Goal: Find specific page/section: Find specific page/section

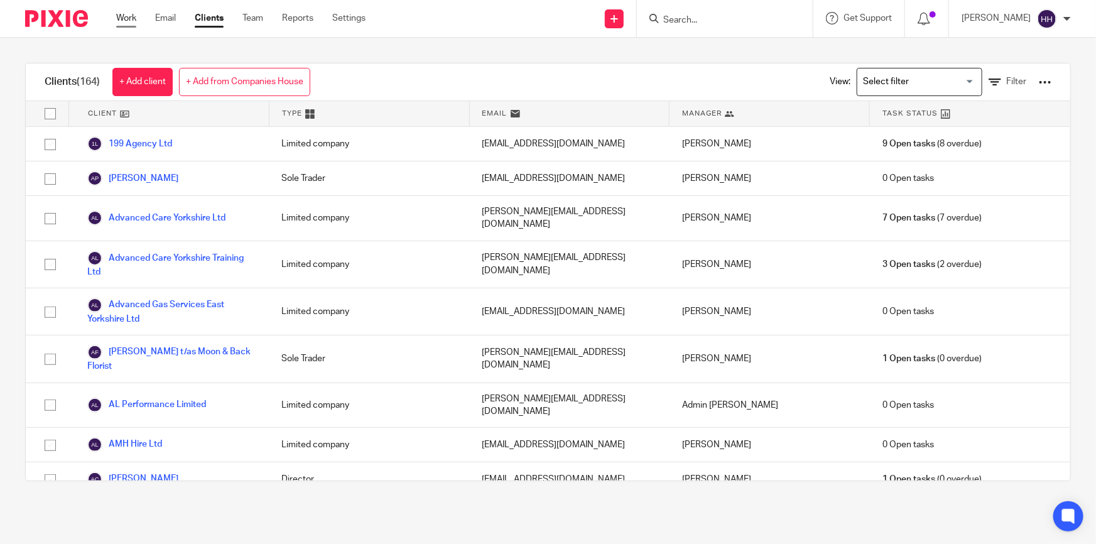
click at [130, 21] on link "Work" at bounding box center [126, 18] width 20 height 13
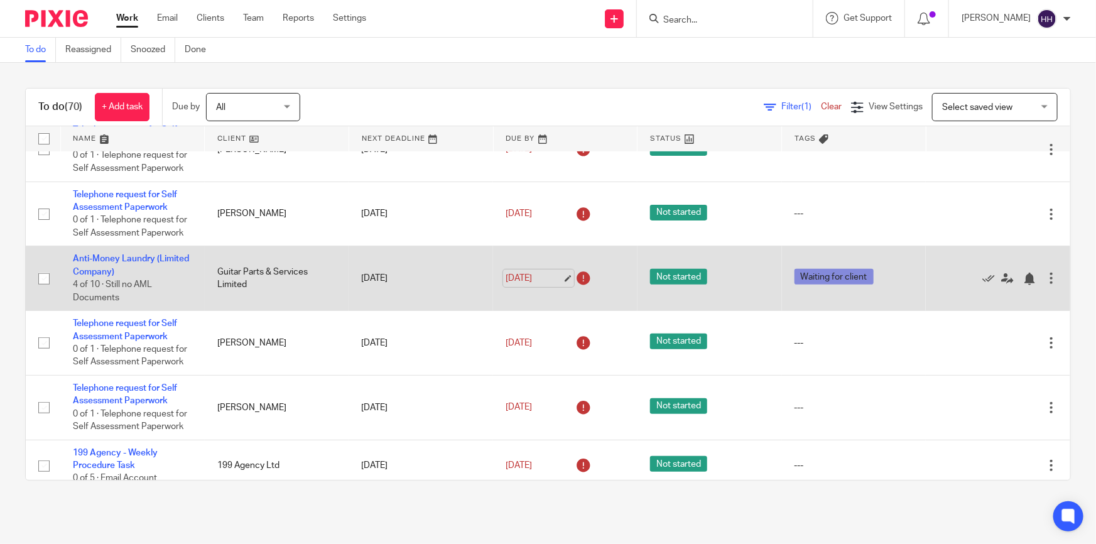
scroll to position [285, 0]
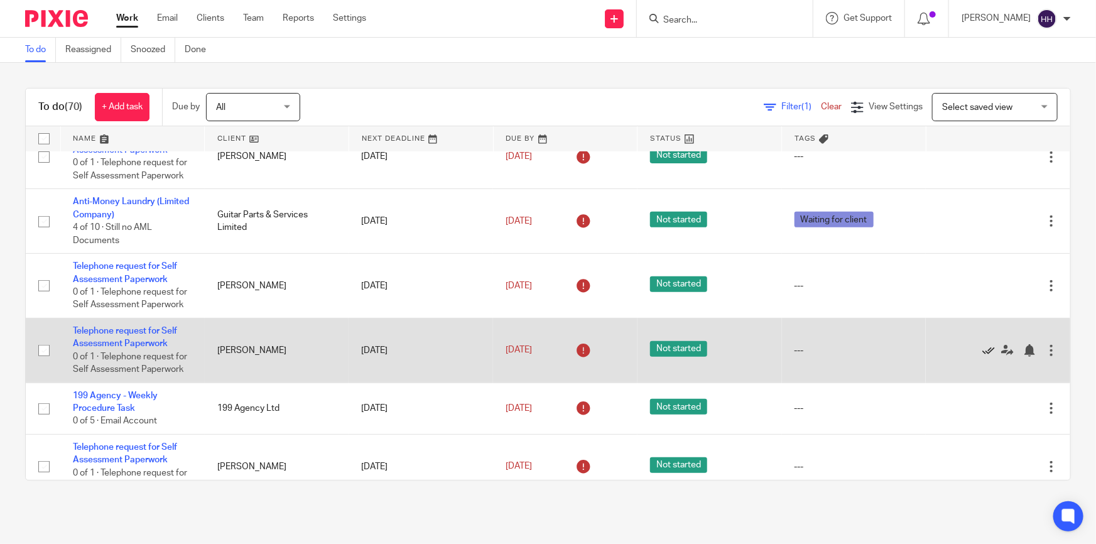
click at [982, 347] on icon at bounding box center [988, 350] width 13 height 13
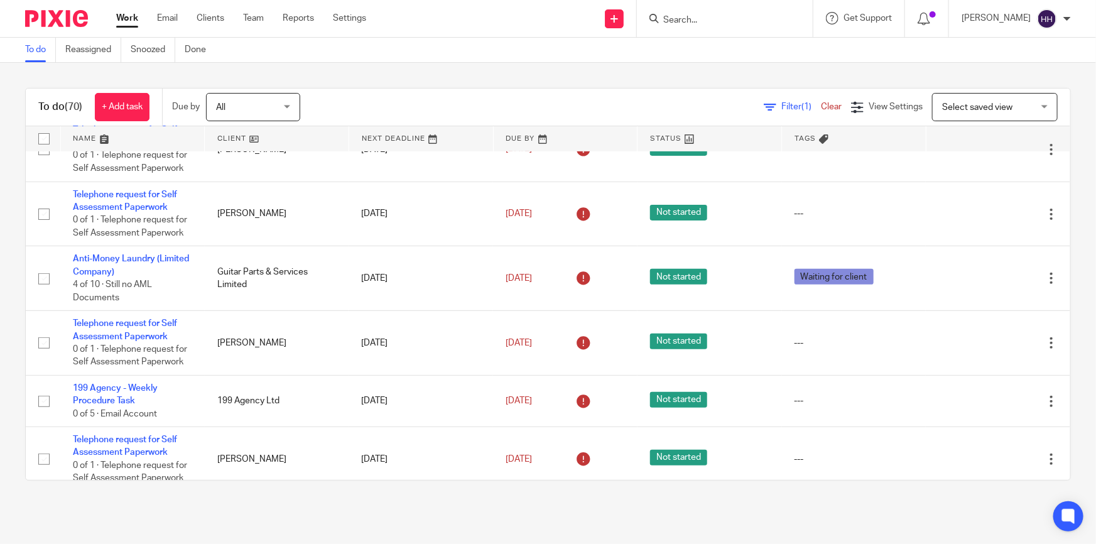
scroll to position [0, 0]
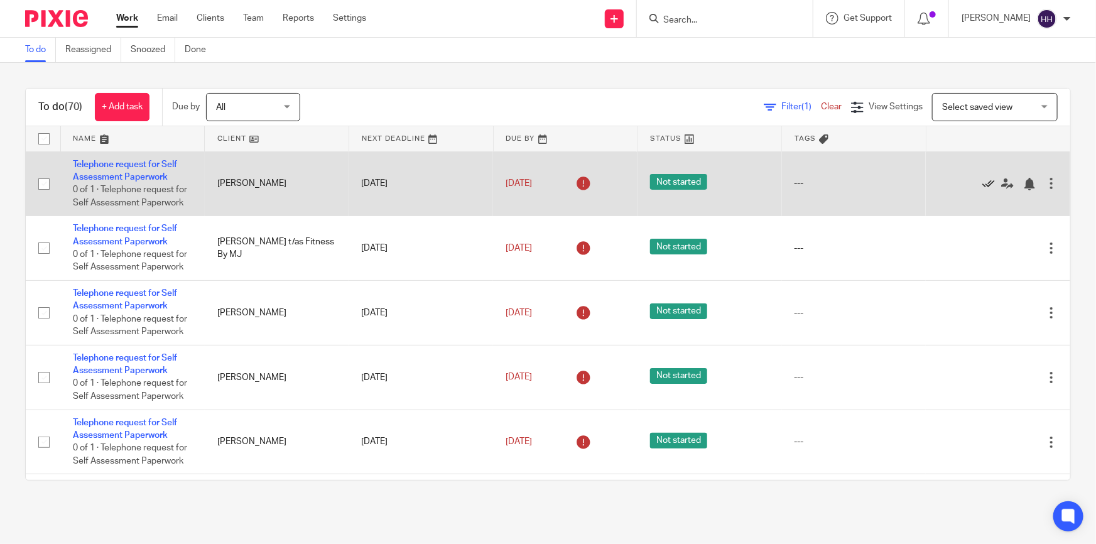
click at [982, 181] on icon at bounding box center [988, 184] width 13 height 13
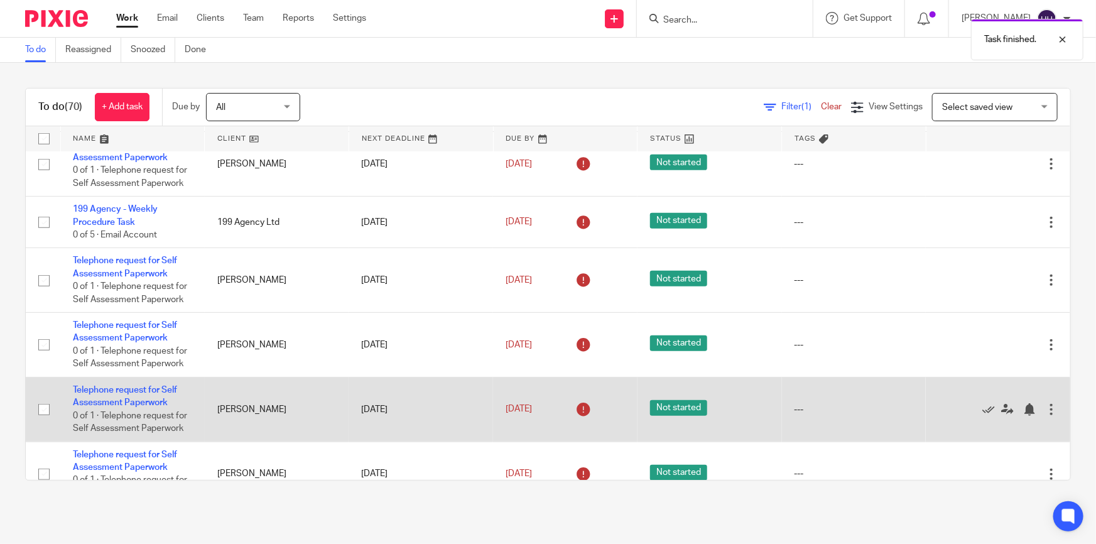
scroll to position [399, 0]
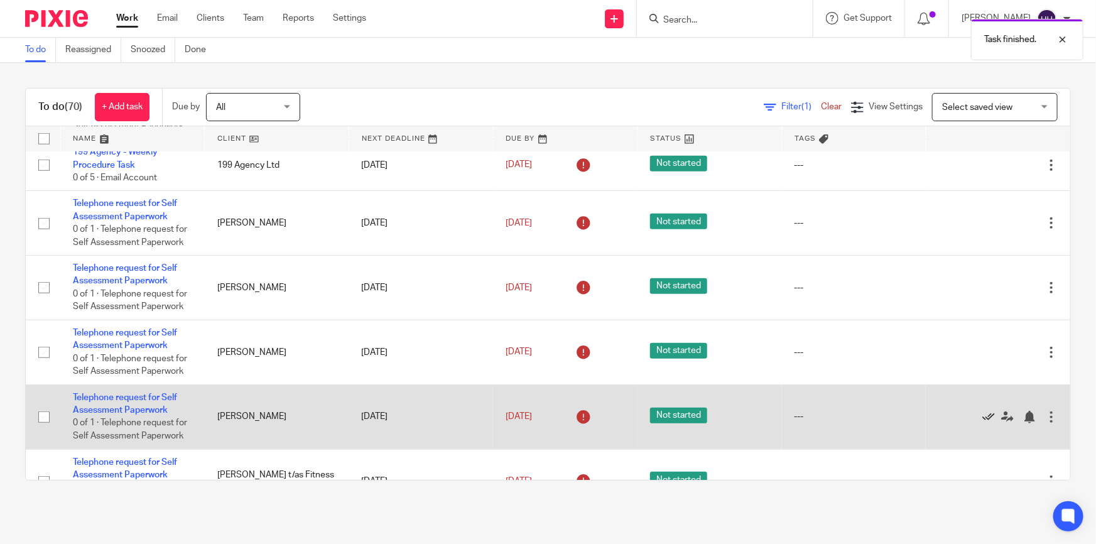
click at [982, 417] on icon at bounding box center [988, 417] width 13 height 13
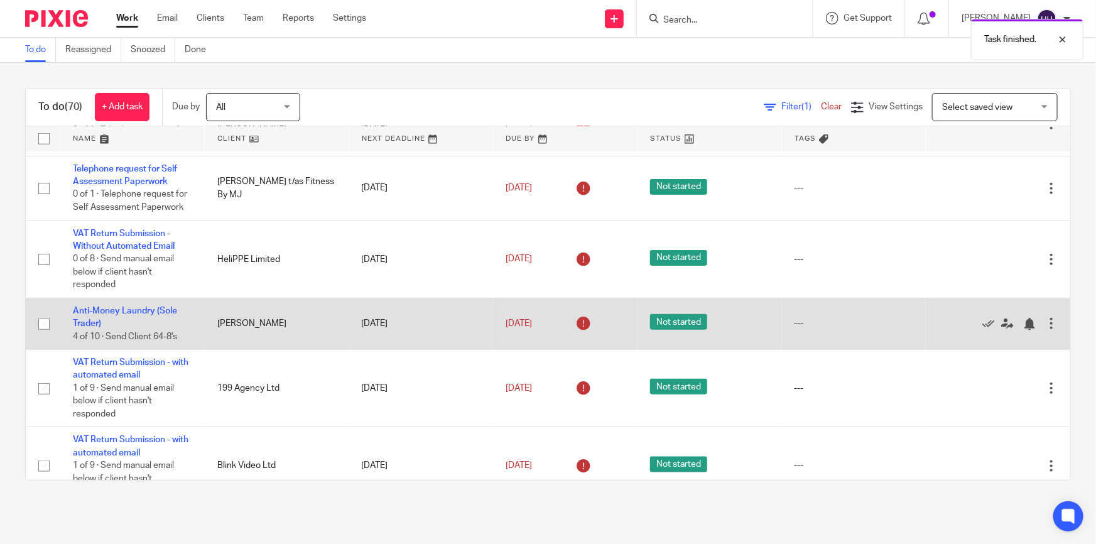
scroll to position [684, 0]
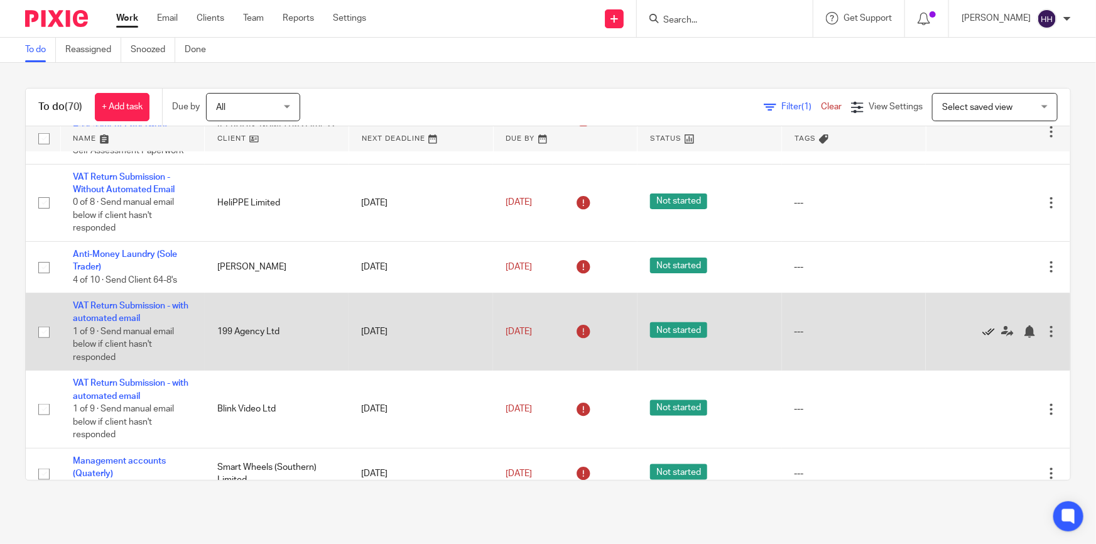
click at [982, 325] on icon at bounding box center [988, 331] width 13 height 13
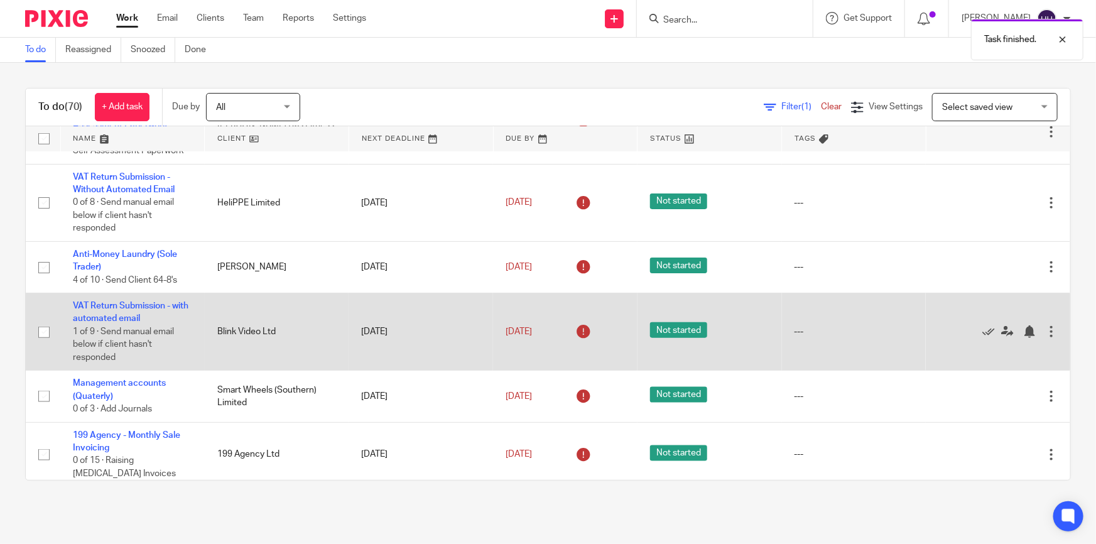
scroll to position [742, 0]
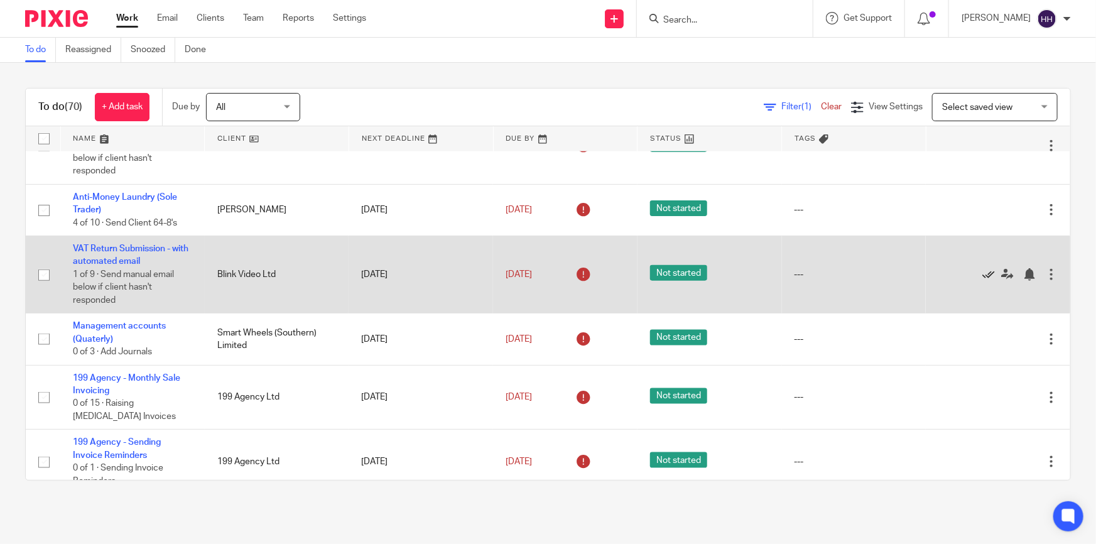
click at [982, 271] on icon at bounding box center [988, 274] width 13 height 13
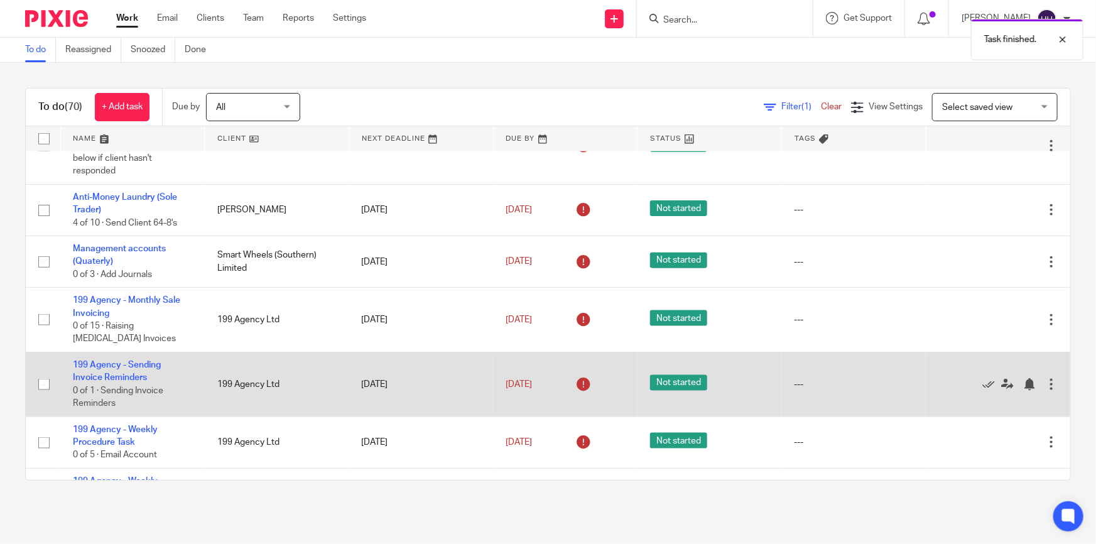
scroll to position [799, 0]
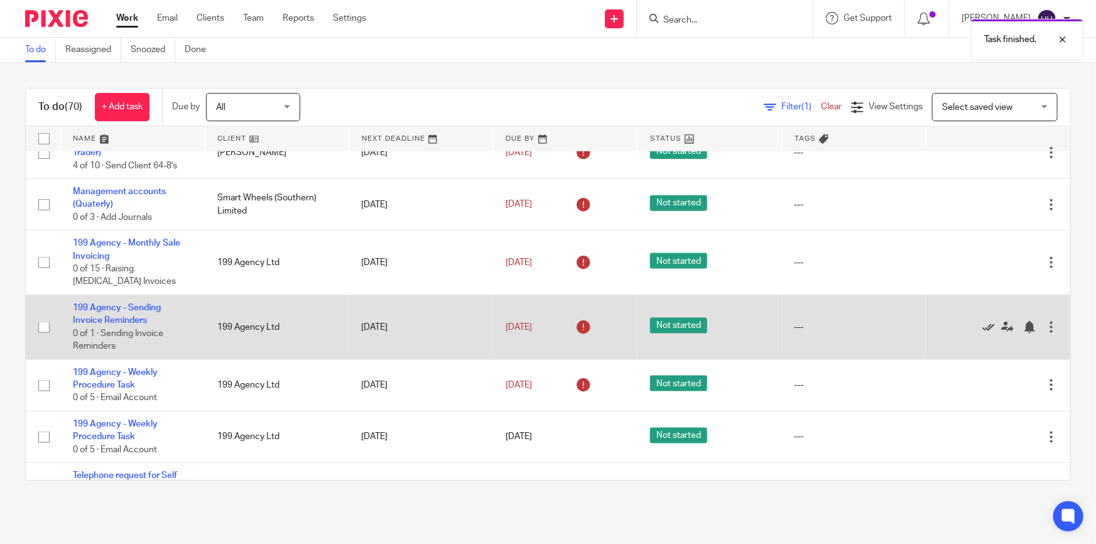
click at [982, 321] on icon at bounding box center [988, 327] width 13 height 13
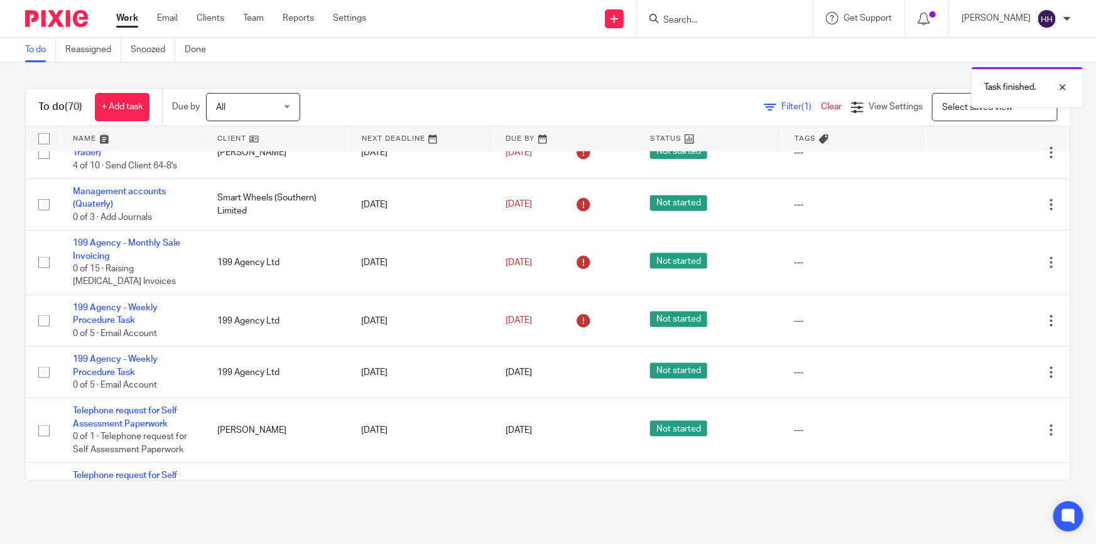
click at [982, 320] on icon at bounding box center [988, 321] width 13 height 13
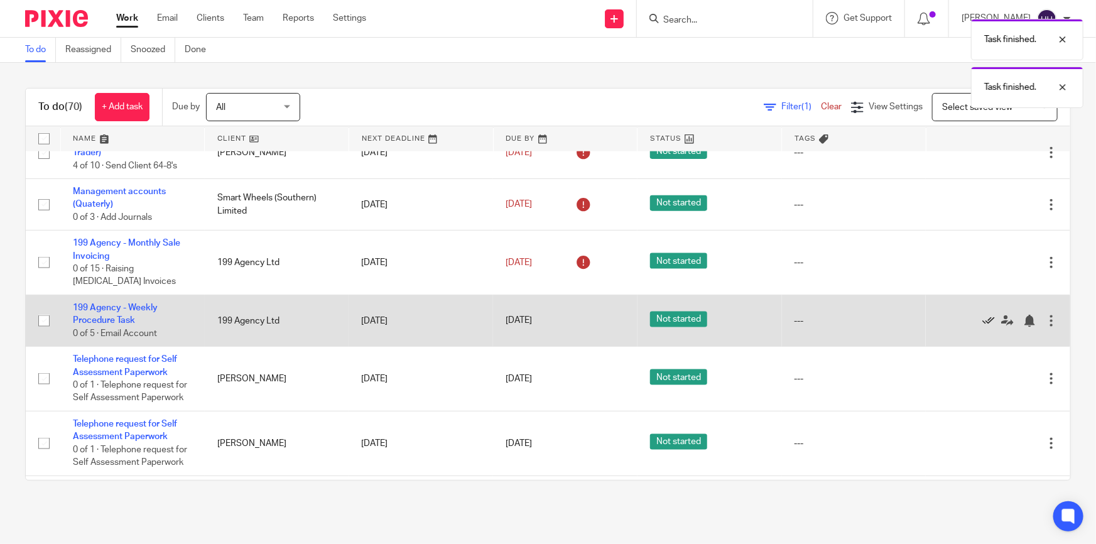
click at [982, 320] on icon at bounding box center [988, 321] width 13 height 13
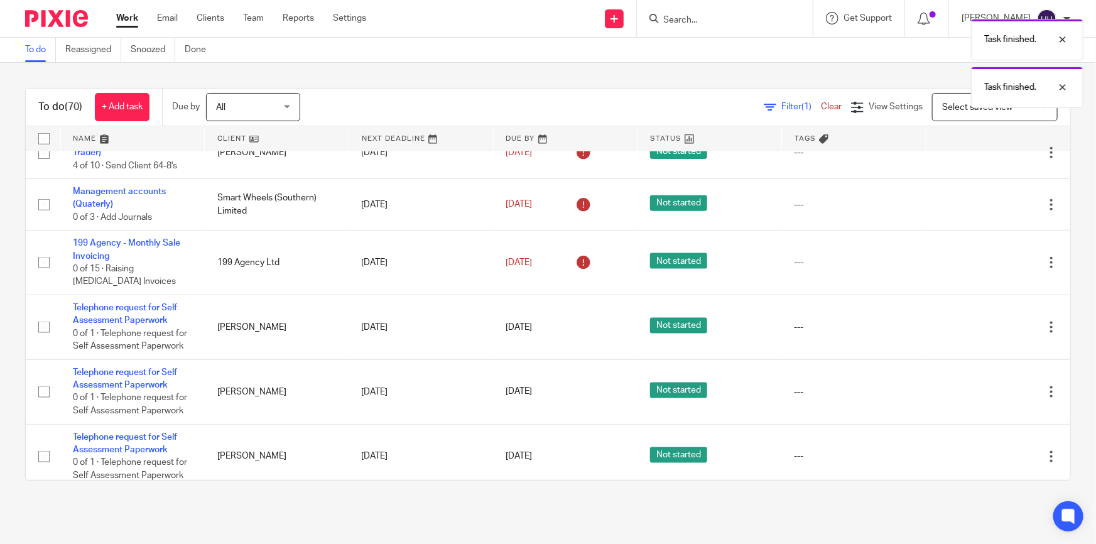
click at [982, 321] on icon at bounding box center [988, 327] width 13 height 13
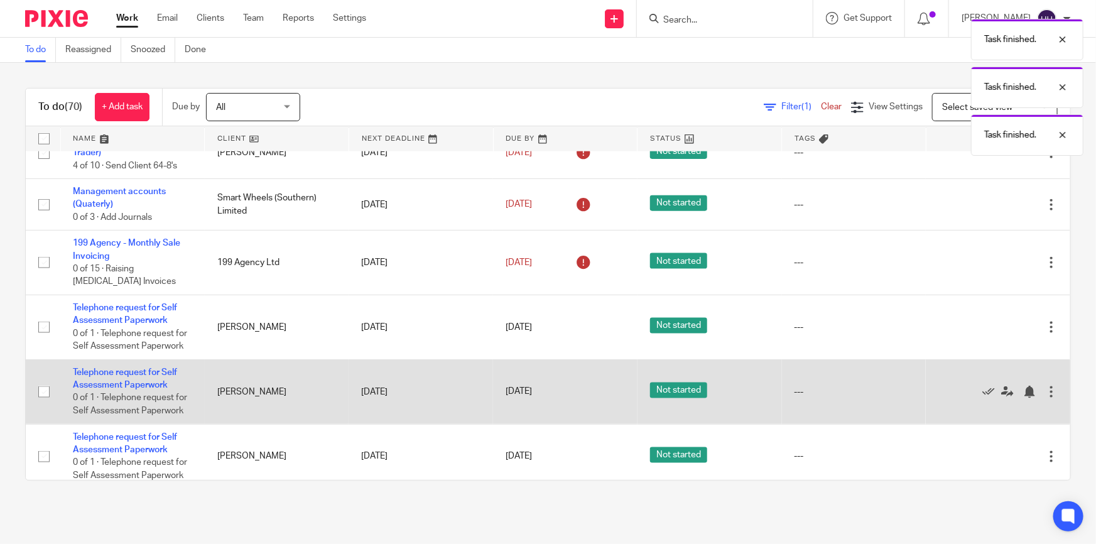
scroll to position [856, 0]
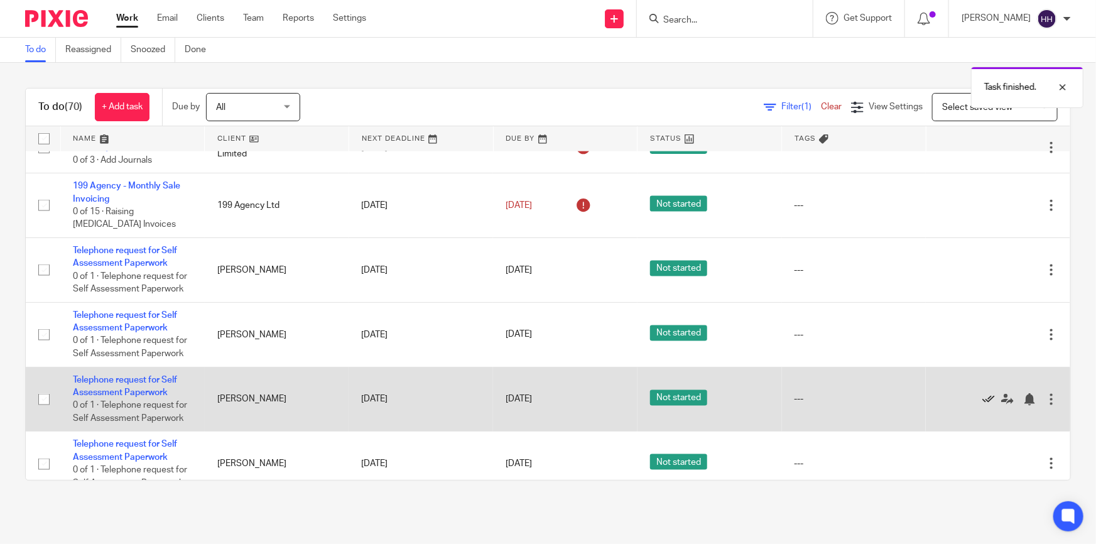
click at [982, 396] on icon at bounding box center [988, 399] width 13 height 13
click at [982, 394] on icon at bounding box center [988, 399] width 13 height 13
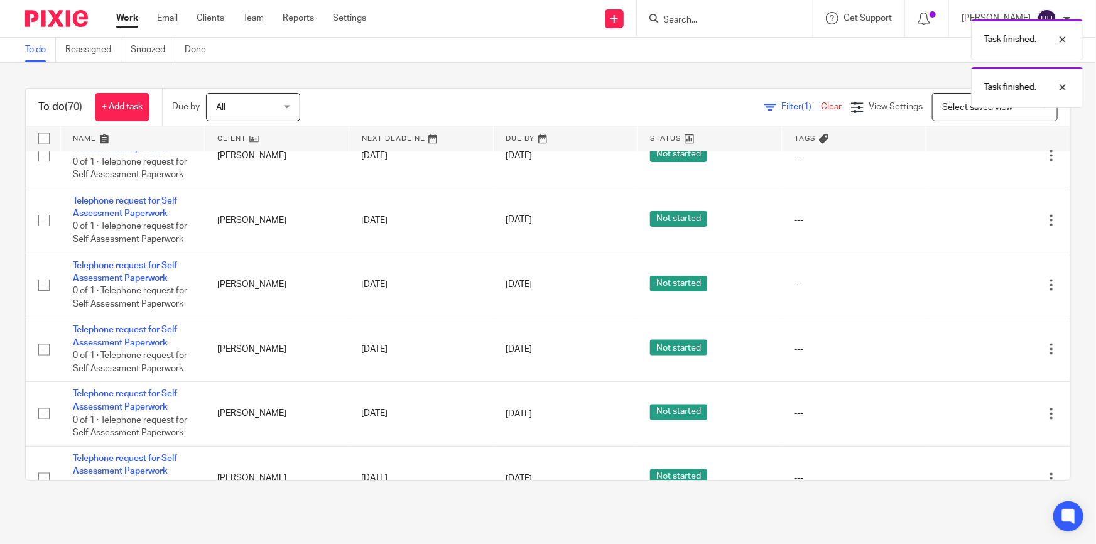
scroll to position [1027, 0]
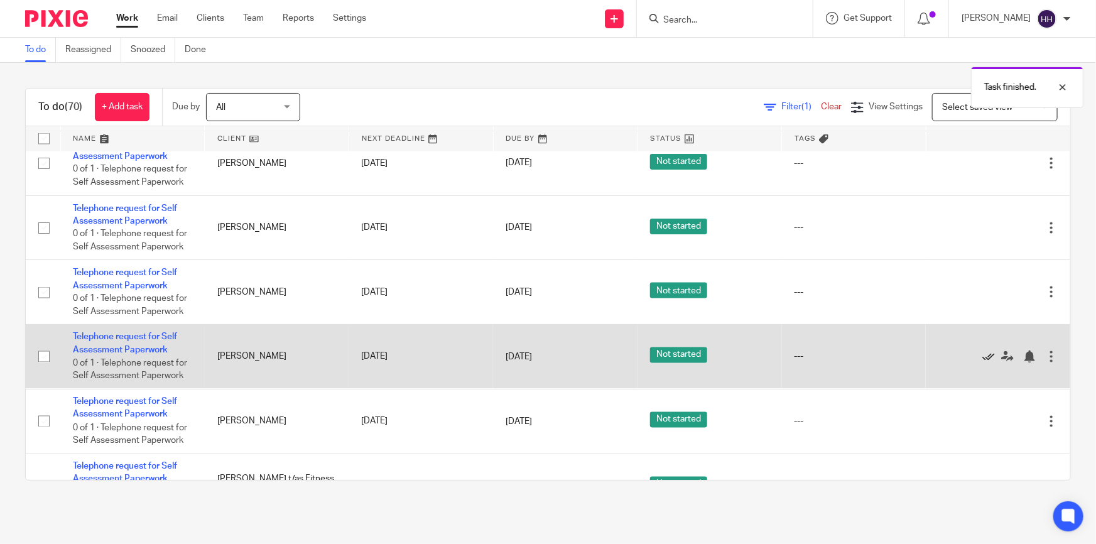
click at [982, 357] on icon at bounding box center [988, 356] width 13 height 13
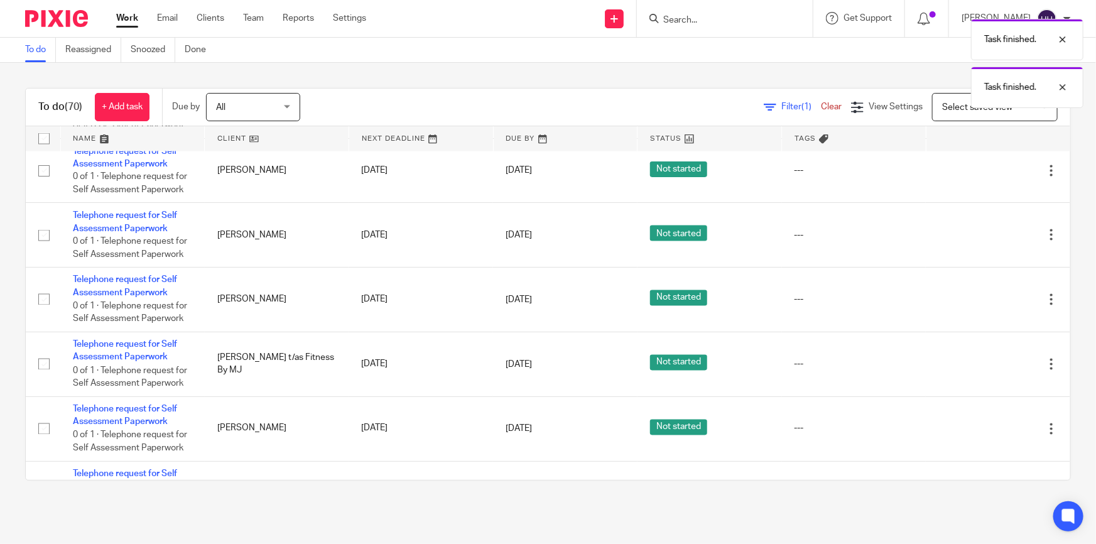
scroll to position [1142, 0]
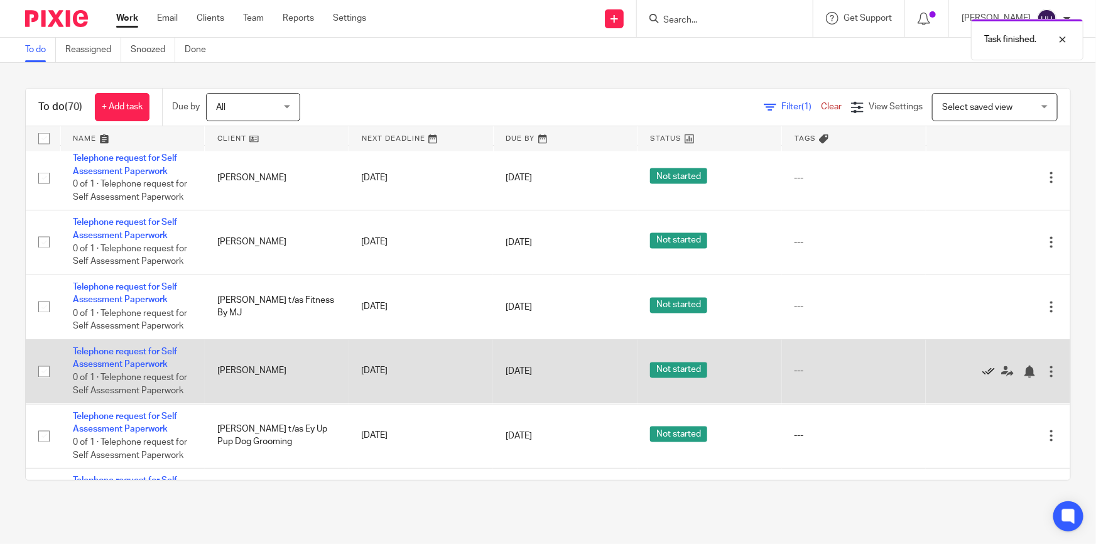
click at [982, 368] on icon at bounding box center [988, 371] width 13 height 13
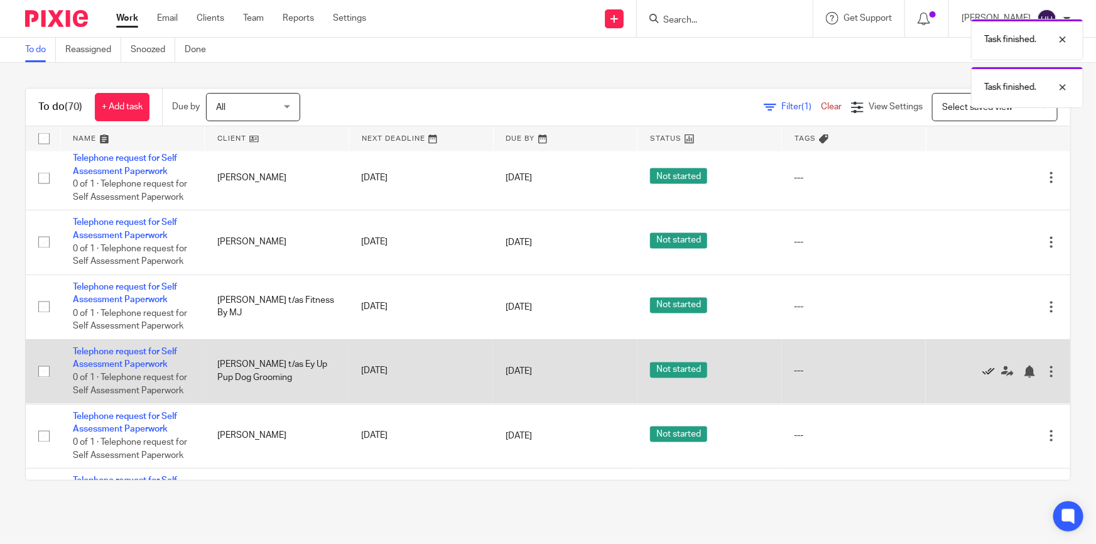
click at [982, 367] on icon at bounding box center [988, 371] width 13 height 13
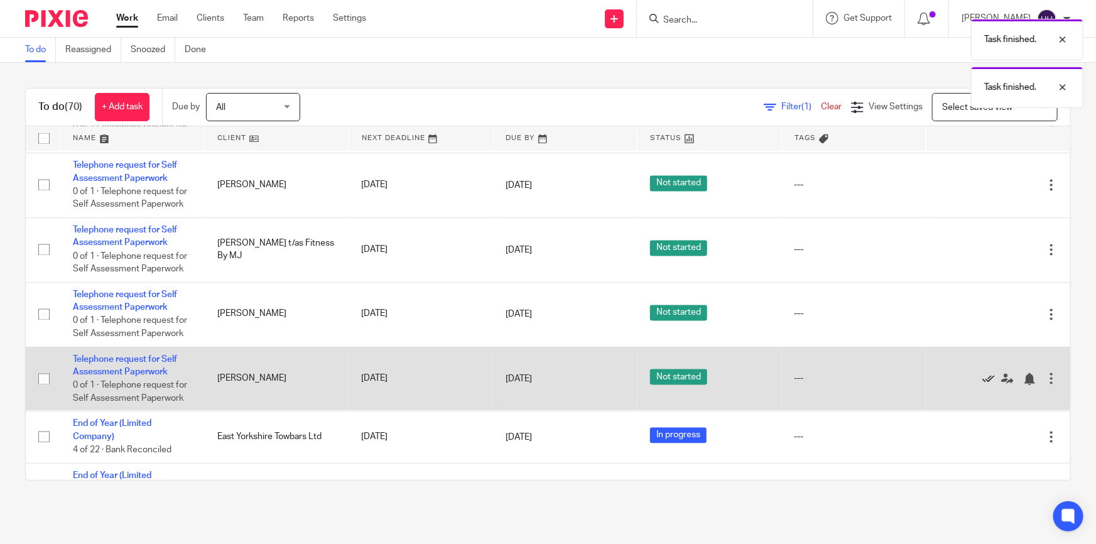
click at [982, 373] on icon at bounding box center [988, 379] width 13 height 13
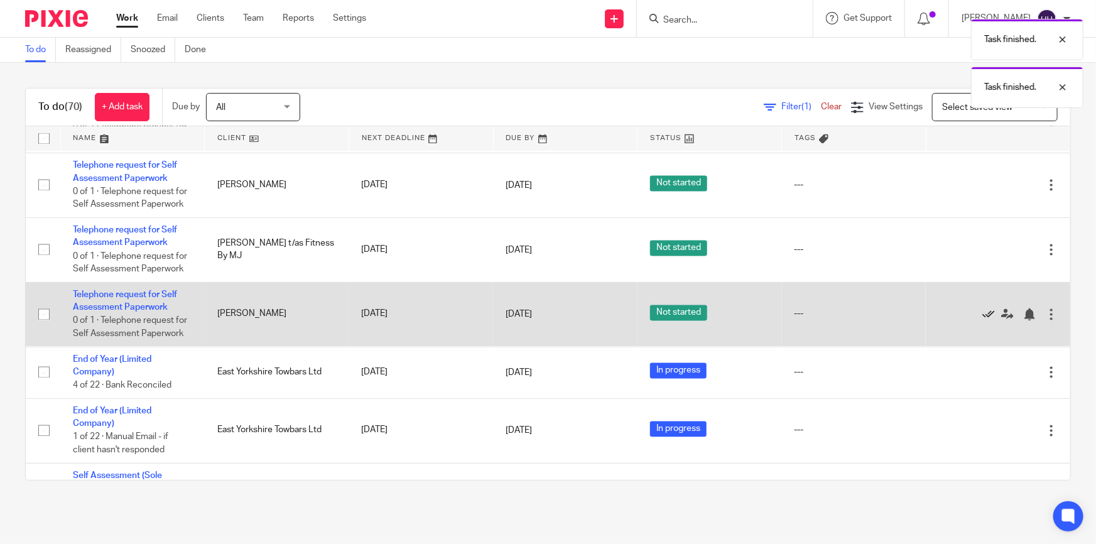
click at [982, 308] on icon at bounding box center [988, 314] width 13 height 13
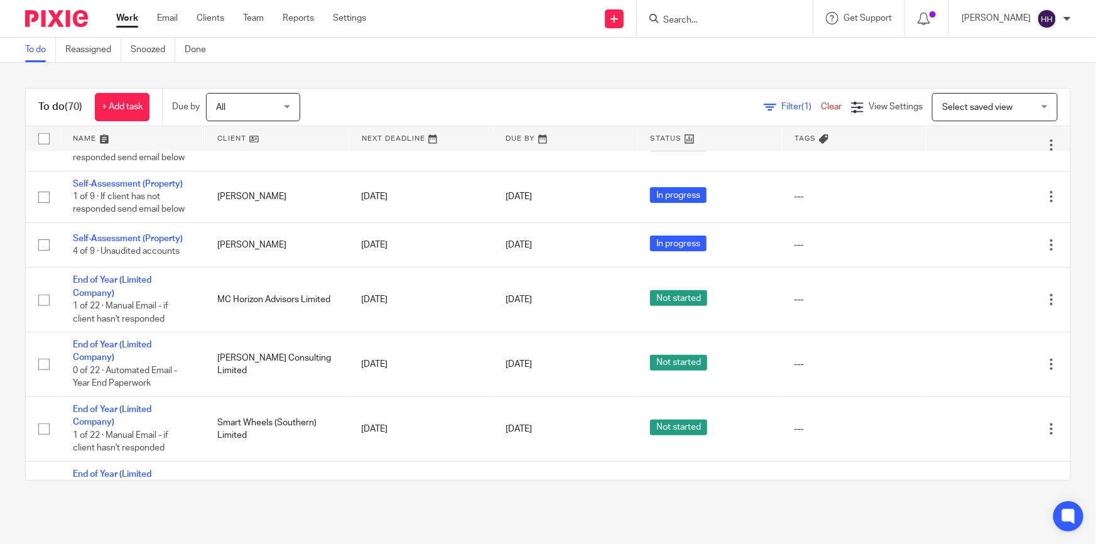
scroll to position [2854, 0]
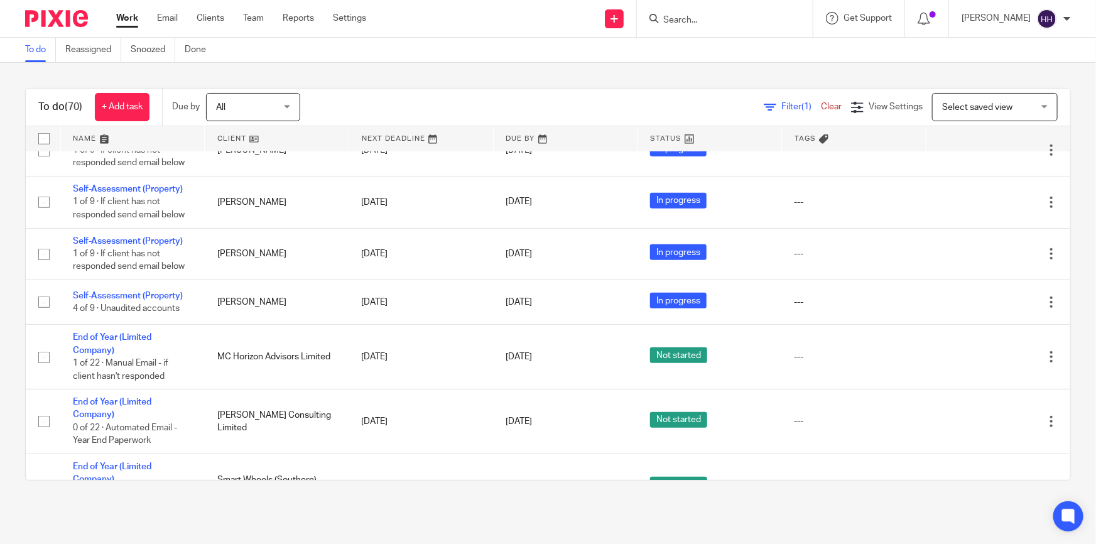
click at [982, 46] on icon at bounding box center [988, 40] width 13 height 13
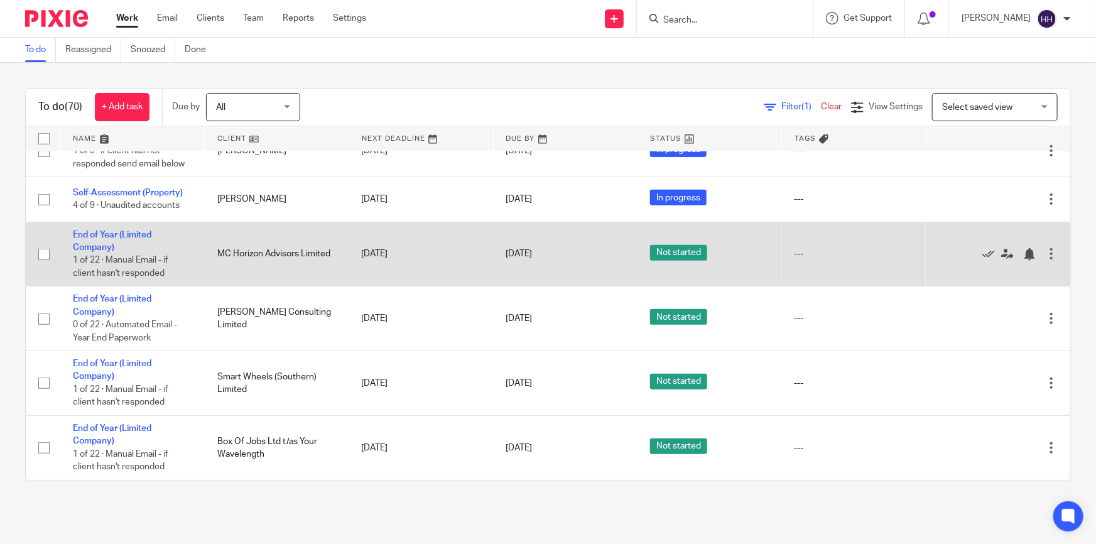
scroll to position [3087, 0]
click at [124, 235] on link "End of Year (Limited Company)" at bounding box center [112, 240] width 78 height 21
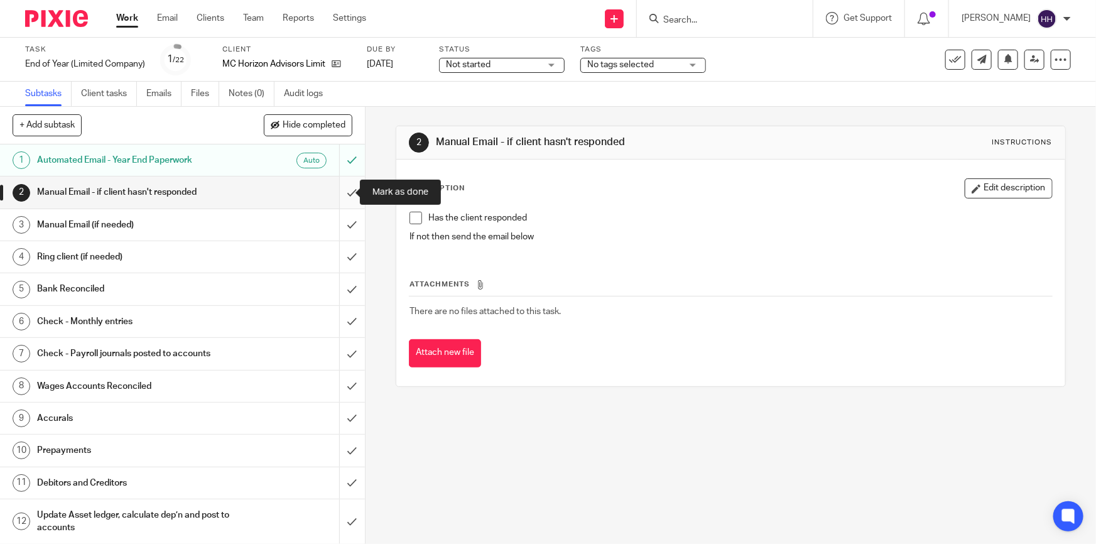
click at [342, 195] on input "submit" at bounding box center [182, 191] width 365 height 31
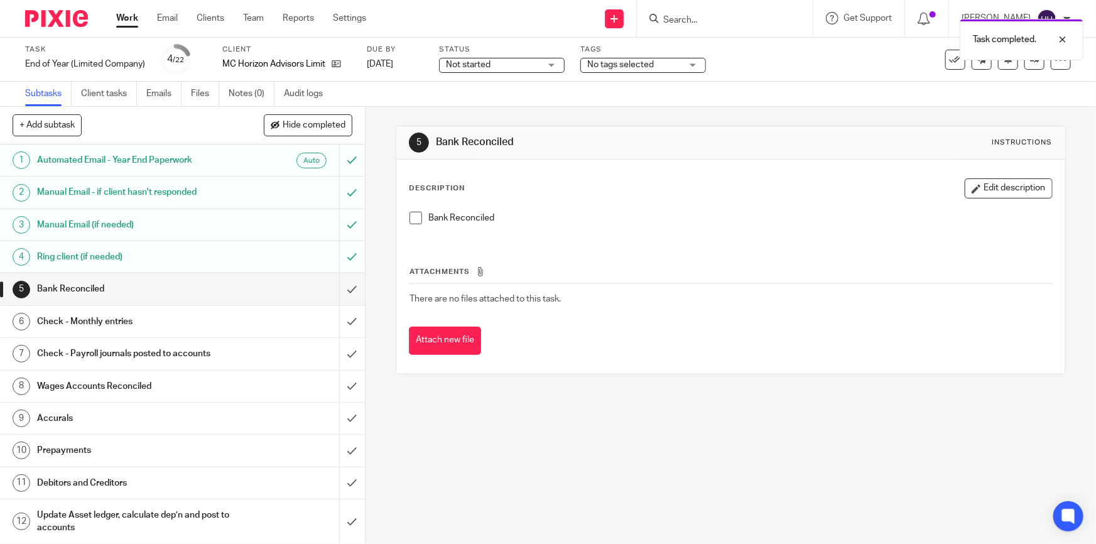
click at [130, 18] on link "Work" at bounding box center [127, 18] width 22 height 13
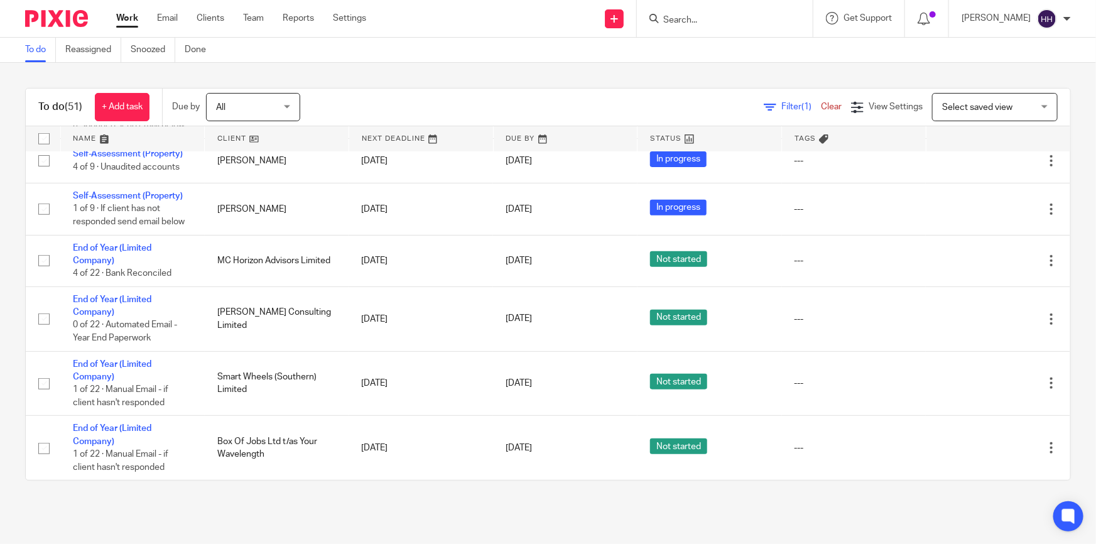
scroll to position [2902, 0]
click at [256, 19] on link "Team" at bounding box center [253, 18] width 21 height 13
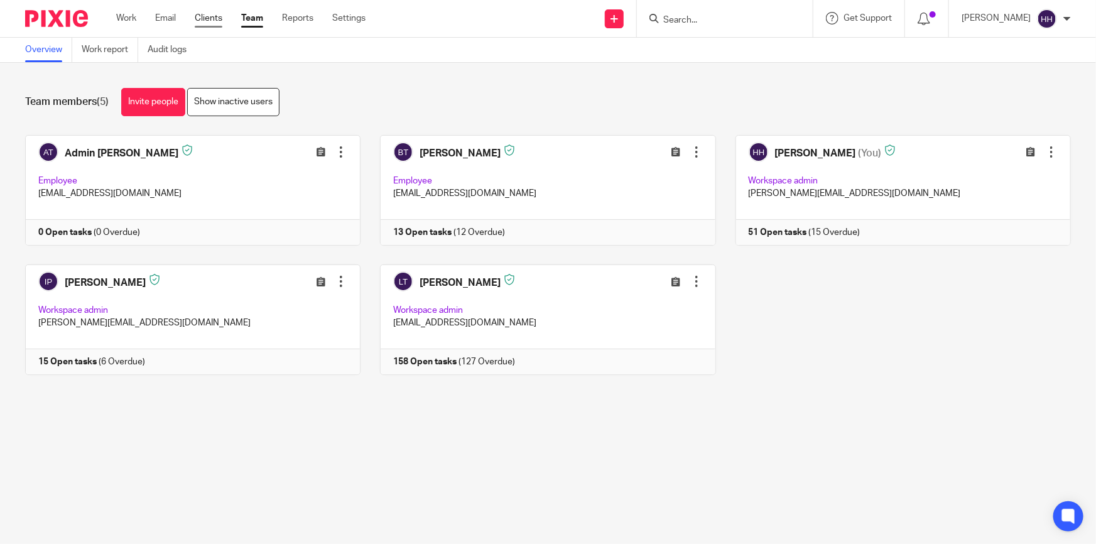
click at [213, 13] on link "Clients" at bounding box center [209, 18] width 28 height 13
click at [213, 14] on link "Clients" at bounding box center [209, 18] width 28 height 13
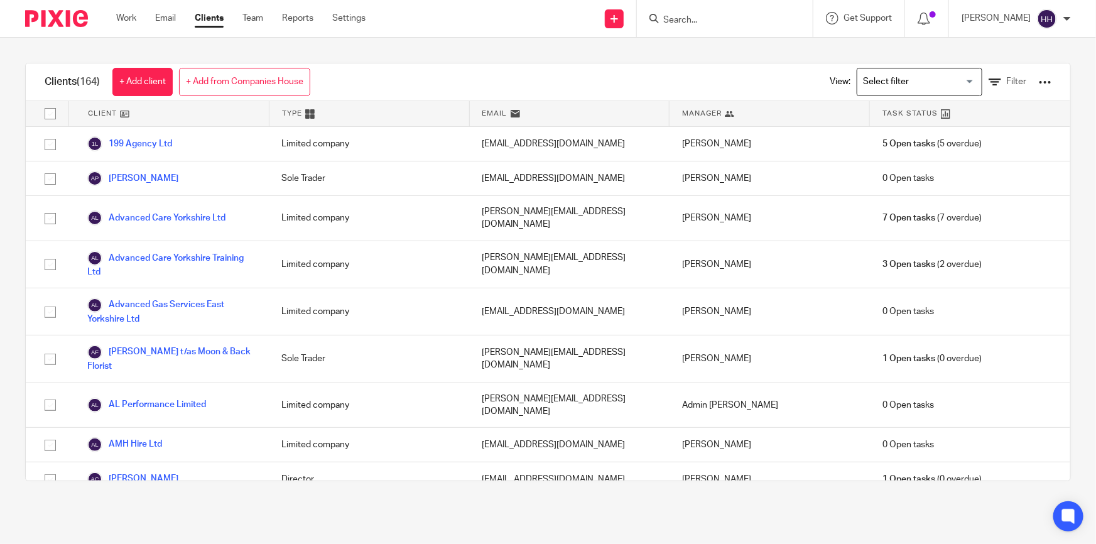
click at [712, 20] on input "Search" at bounding box center [718, 20] width 113 height 11
click at [715, 18] on input "Search" at bounding box center [718, 20] width 113 height 11
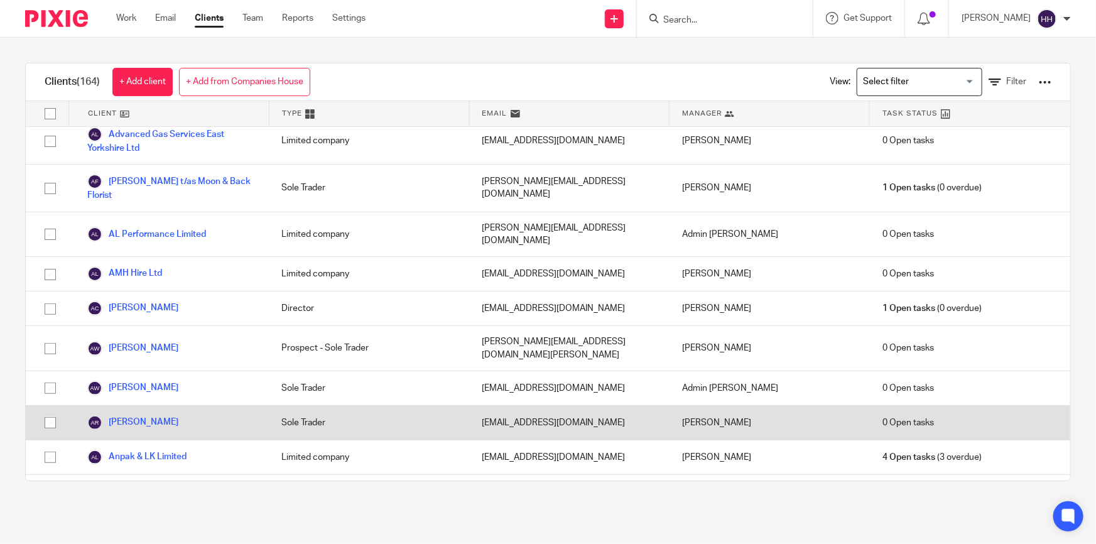
scroll to position [228, 0]
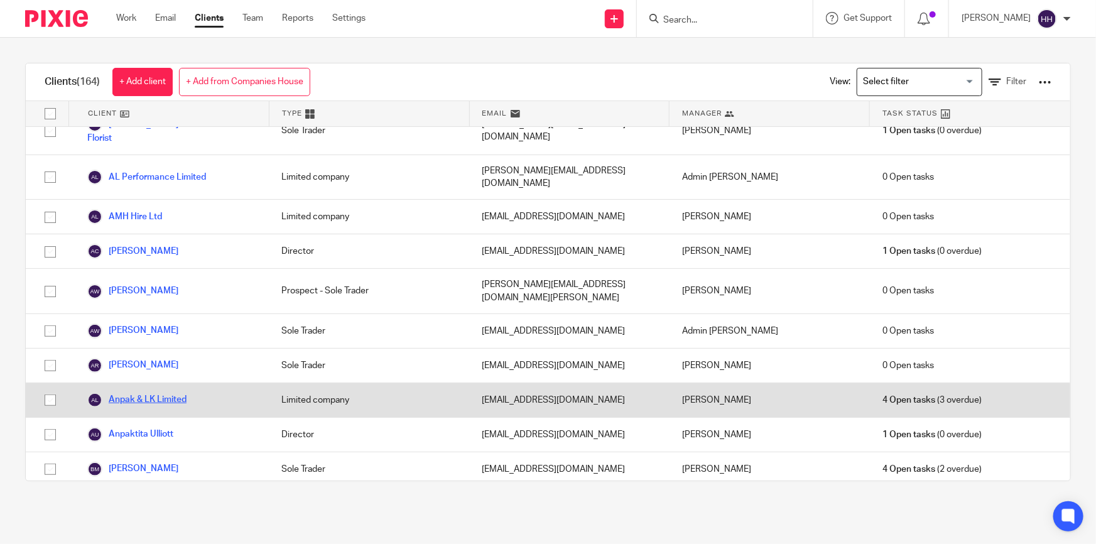
click at [144, 392] on link "Anpak & LK Limited" at bounding box center [136, 399] width 99 height 15
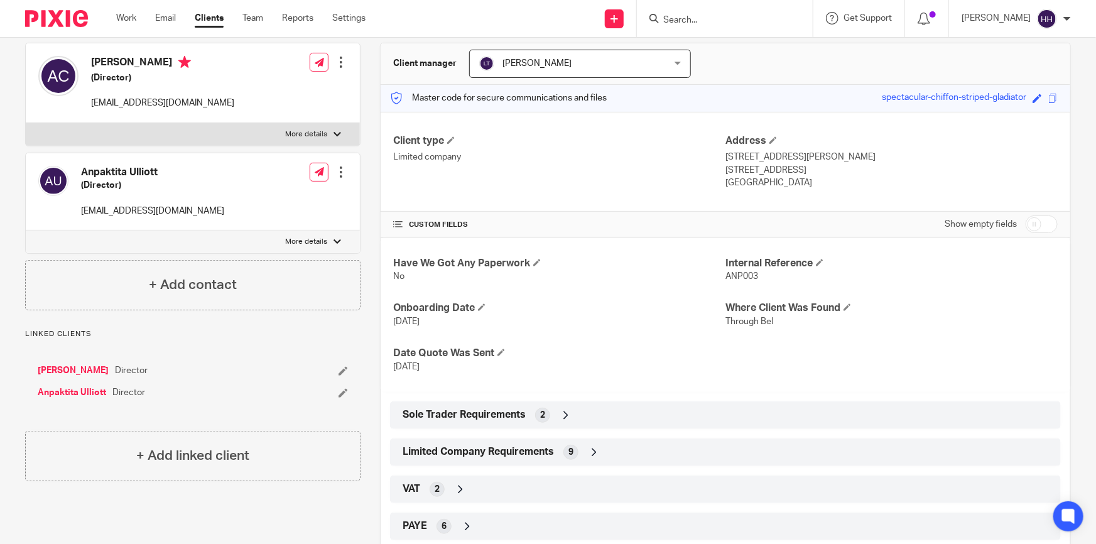
scroll to position [228, 0]
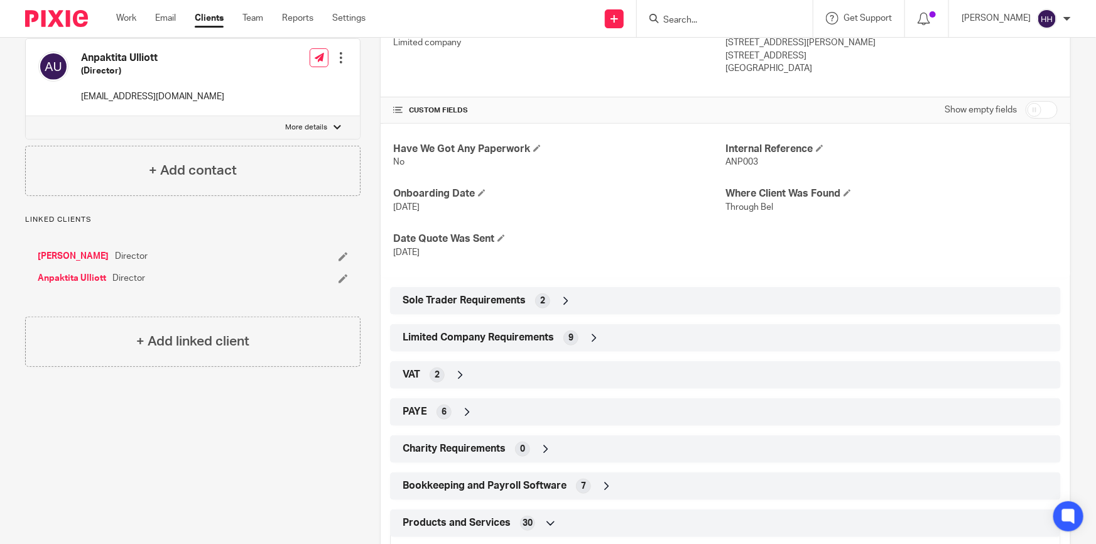
click at [524, 373] on div "VAT 2" at bounding box center [725, 374] width 652 height 21
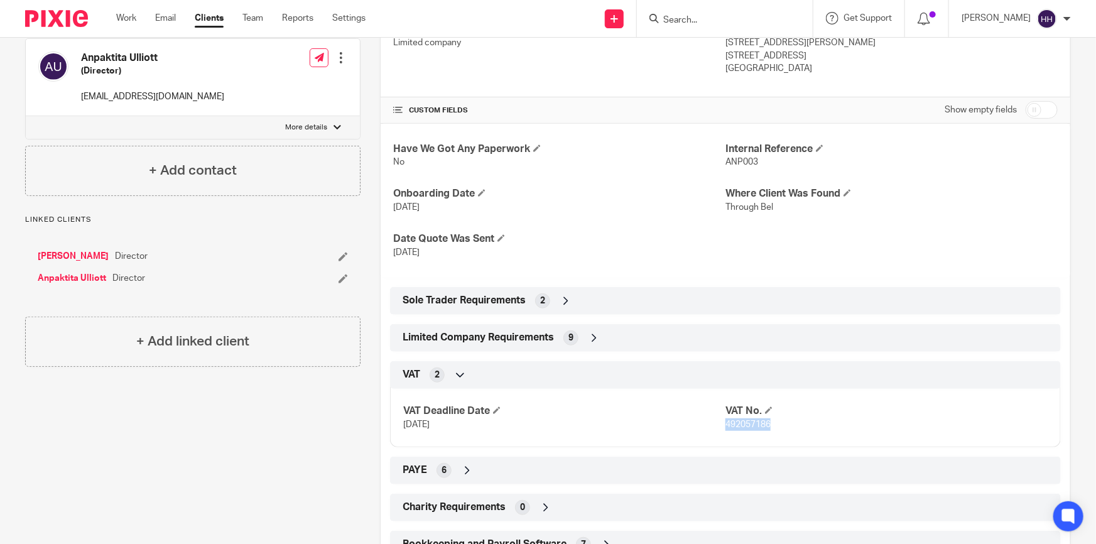
drag, startPoint x: 770, startPoint y: 424, endPoint x: 720, endPoint y: 425, distance: 50.2
click at [725, 425] on p "492057186" at bounding box center [886, 424] width 322 height 13
copy span "492057186"
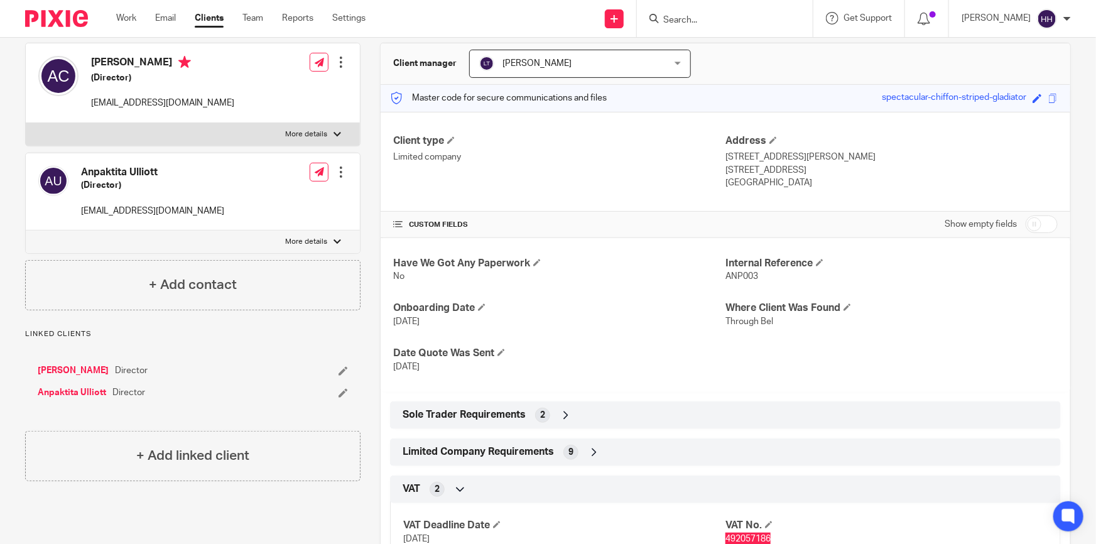
scroll to position [0, 0]
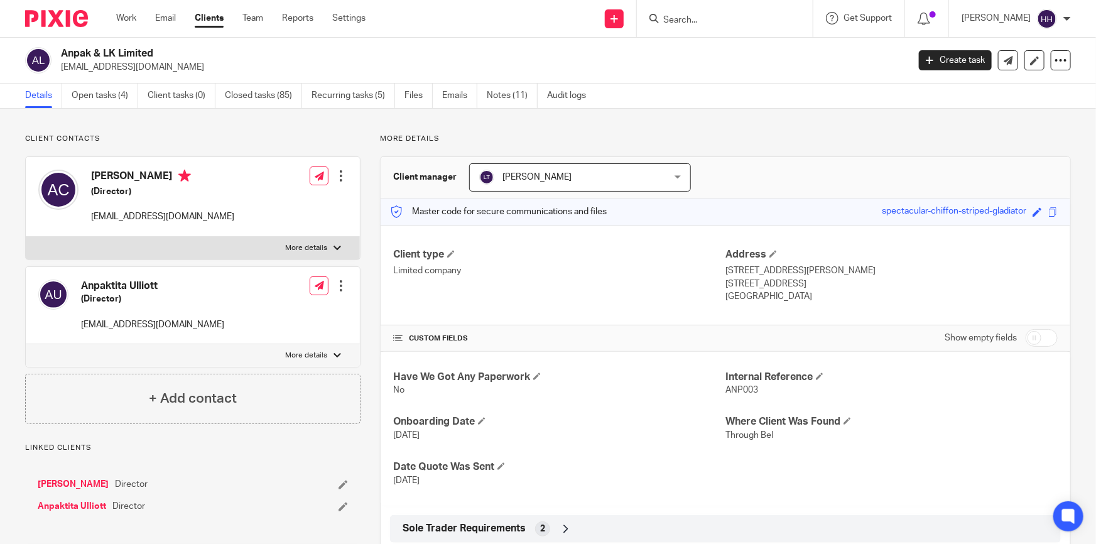
click at [207, 18] on link "Clients" at bounding box center [209, 18] width 29 height 13
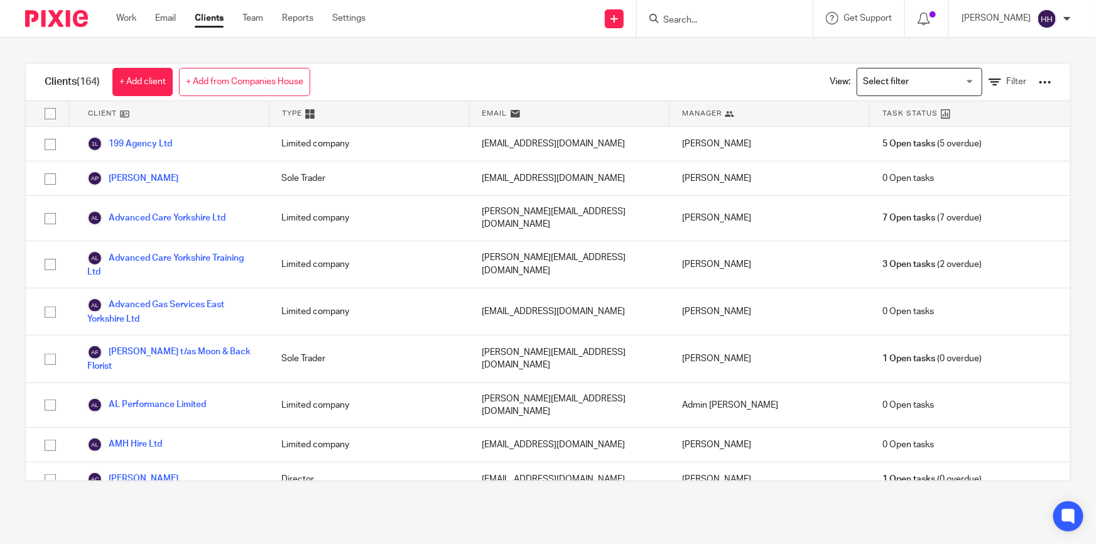
click at [1039, 81] on div at bounding box center [1045, 82] width 13 height 13
click at [1039, 80] on div at bounding box center [1045, 82] width 13 height 13
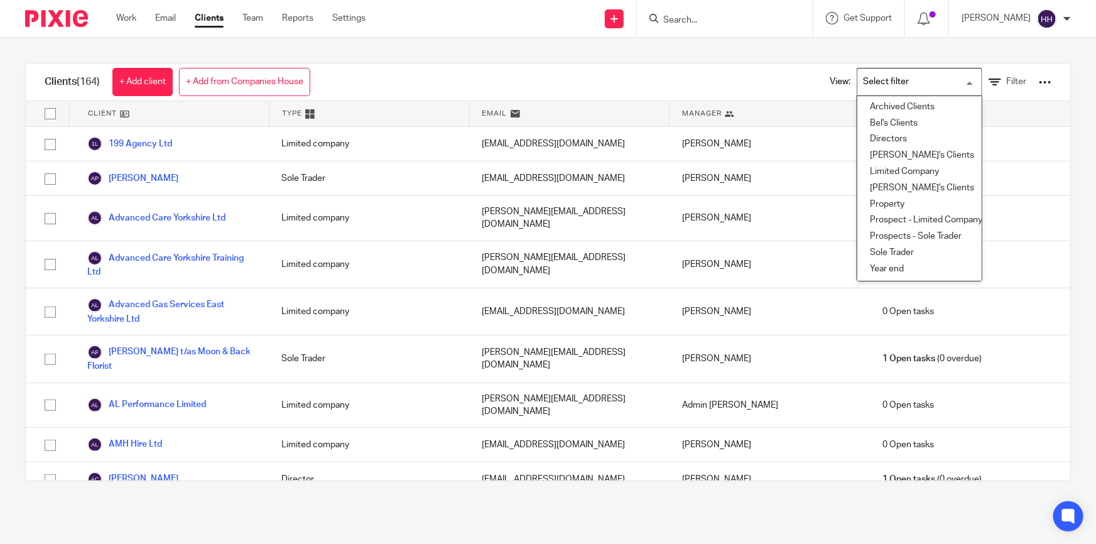
click at [935, 80] on input "Search for option" at bounding box center [916, 82] width 116 height 22
click at [1006, 80] on span "Filter" at bounding box center [1016, 81] width 20 height 9
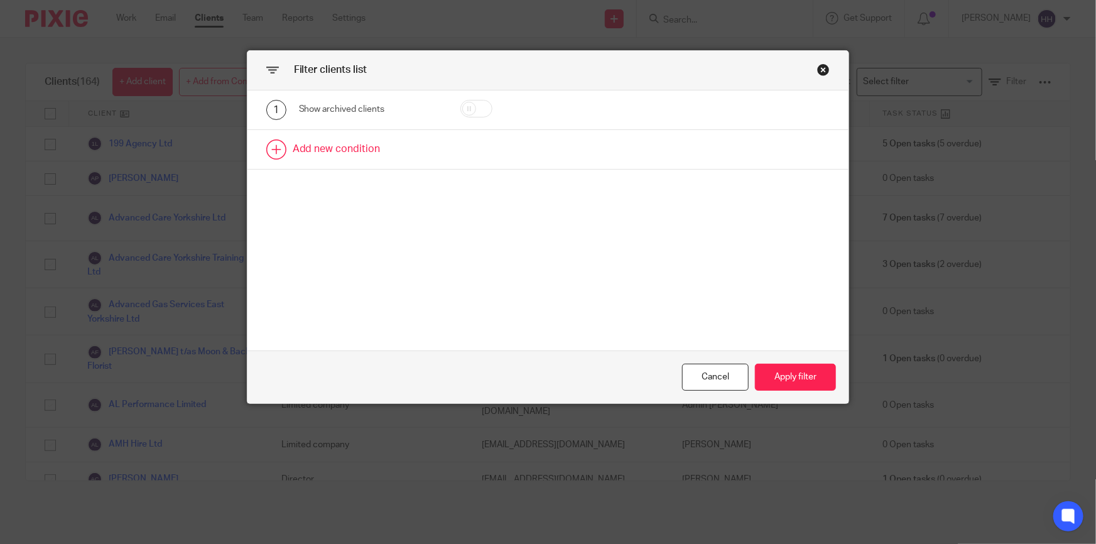
click at [328, 142] on link at bounding box center [548, 149] width 602 height 39
click at [352, 151] on div "Field" at bounding box center [361, 153] width 105 height 26
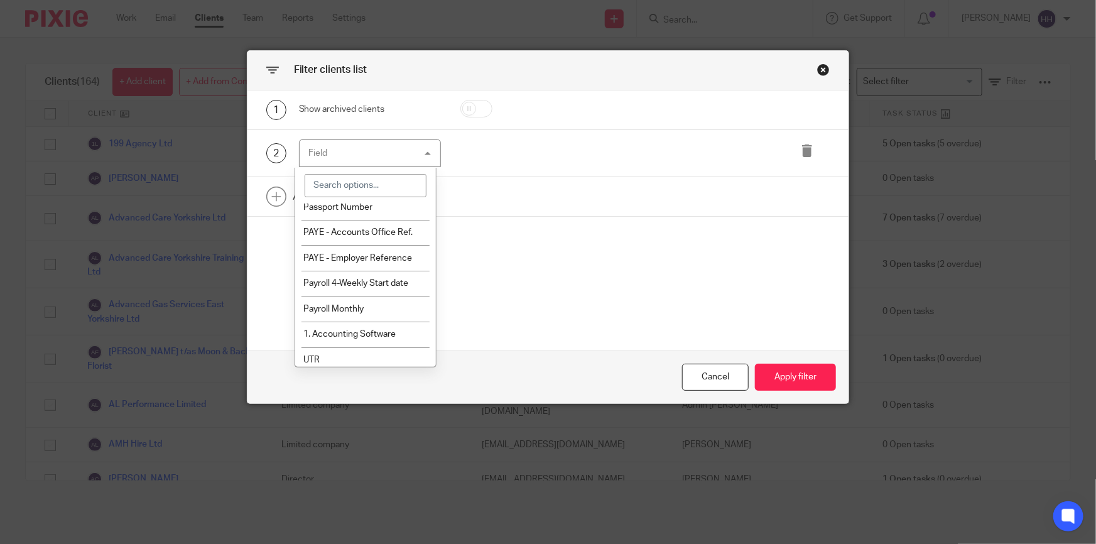
scroll to position [684, 0]
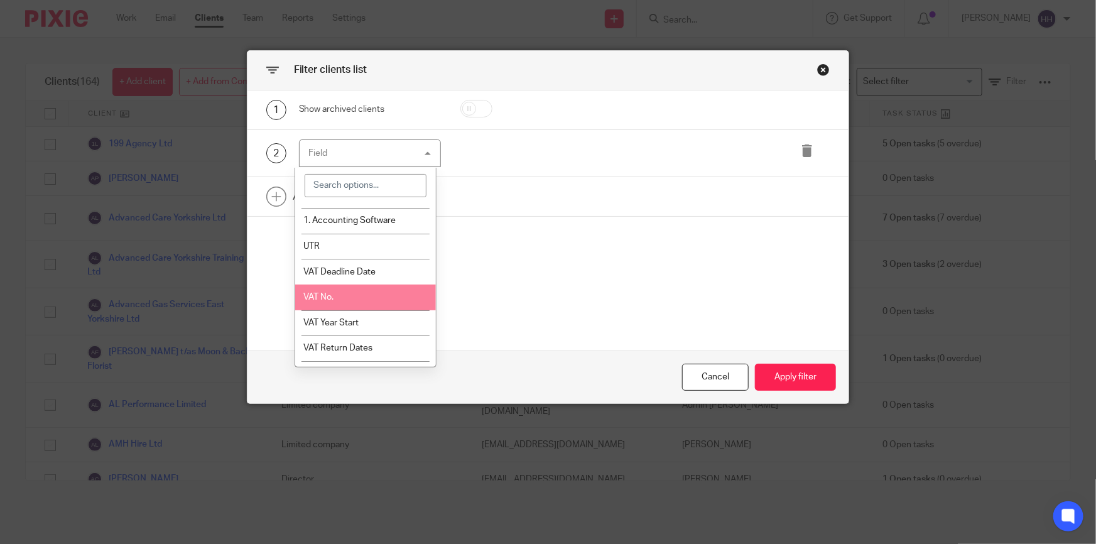
click at [362, 300] on li "VAT No." at bounding box center [365, 297] width 141 height 26
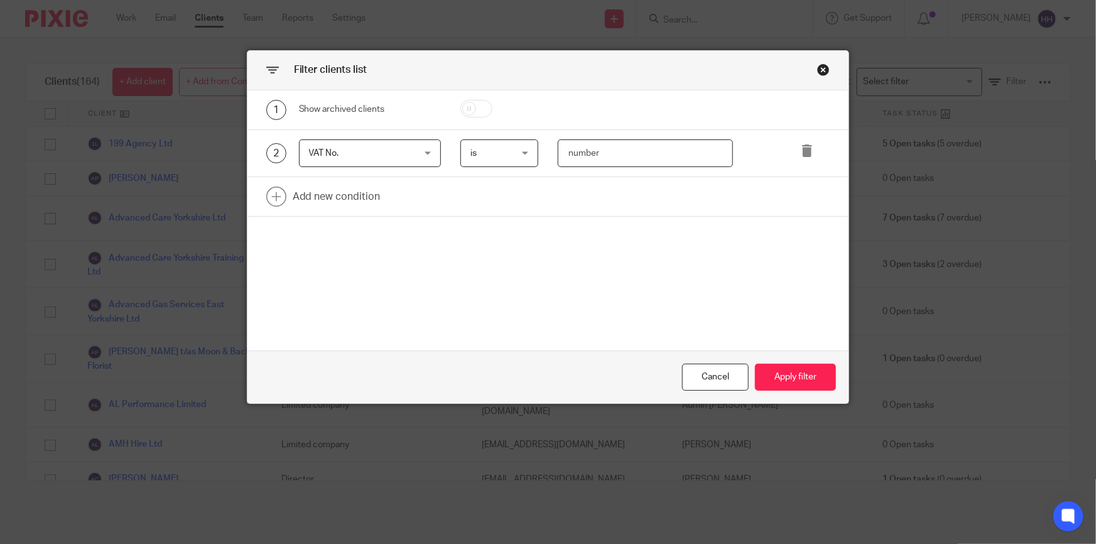
click at [624, 150] on input "number" at bounding box center [645, 153] width 175 height 28
click at [513, 153] on span "is" at bounding box center [496, 153] width 53 height 26
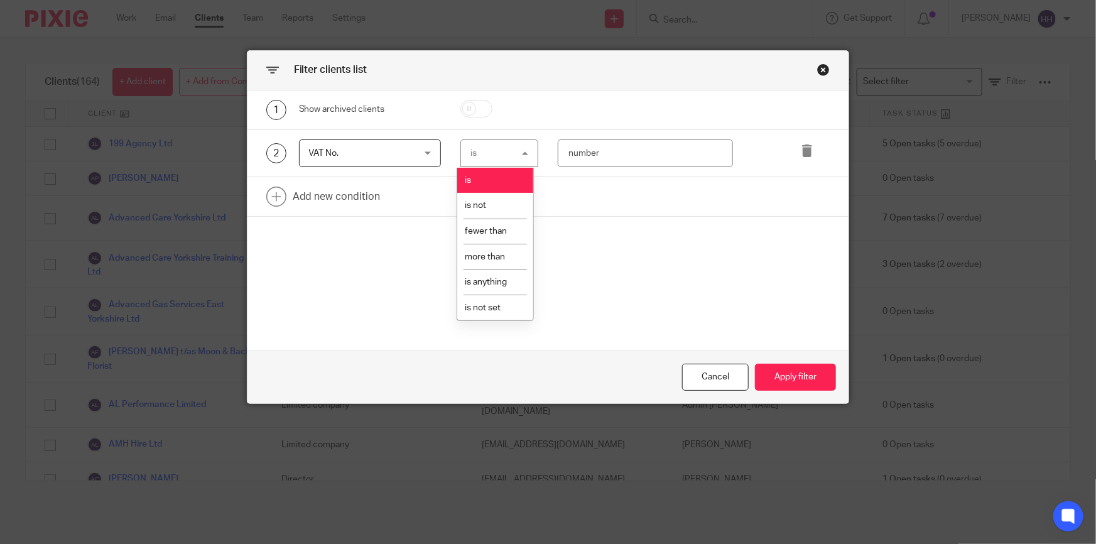
click at [612, 271] on div "1 Show archived clients 2 VAT No. VAT No. Name Email Client type Manager Open t…" at bounding box center [548, 220] width 602 height 261
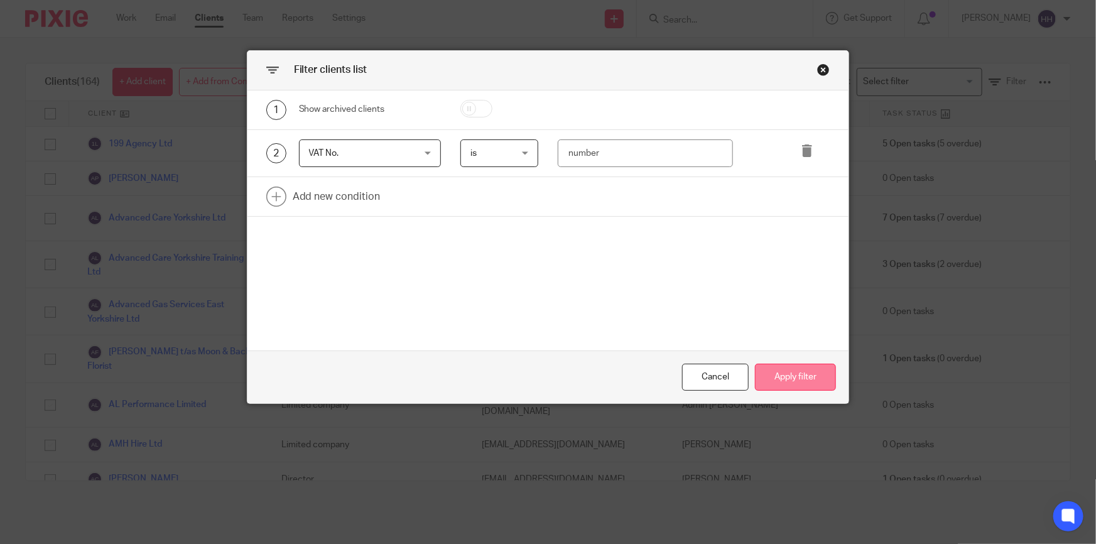
click at [792, 373] on button "Apply filter" at bounding box center [795, 377] width 81 height 27
click at [794, 377] on button "Apply filter" at bounding box center [795, 377] width 81 height 27
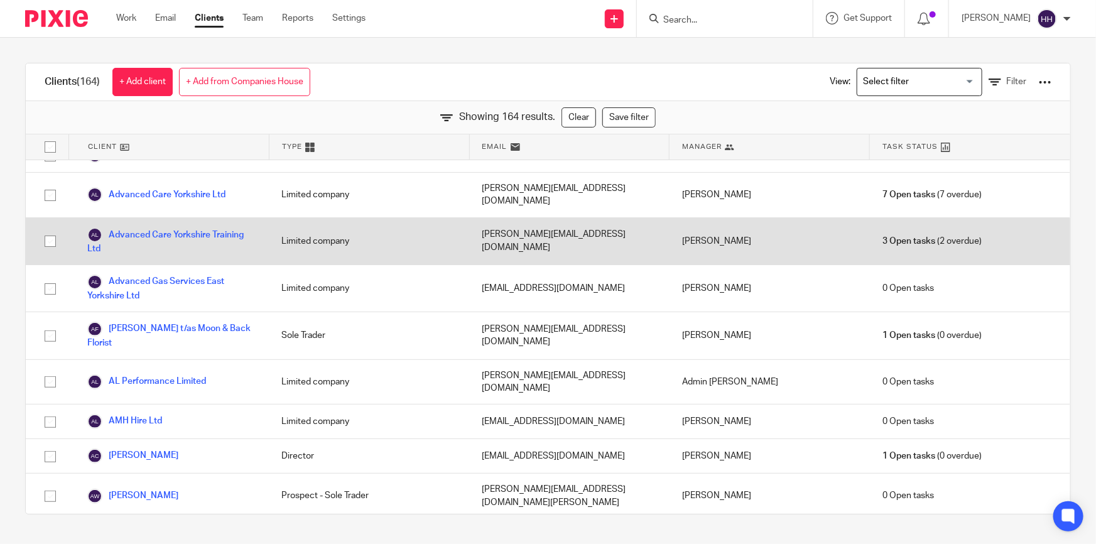
scroll to position [0, 0]
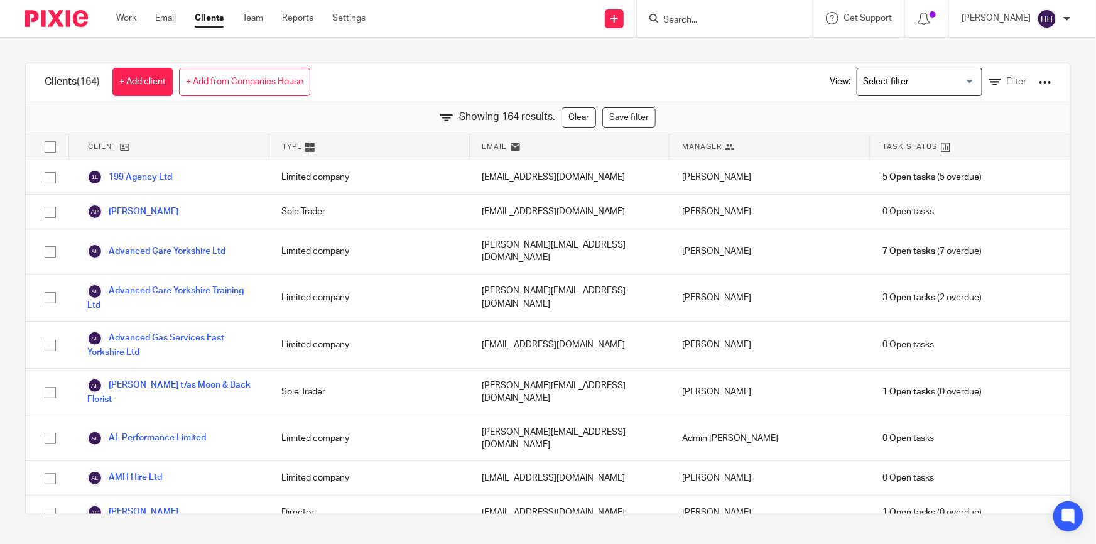
click at [910, 85] on input "Search for option" at bounding box center [916, 82] width 116 height 22
click at [988, 82] on icon at bounding box center [994, 82] width 13 height 13
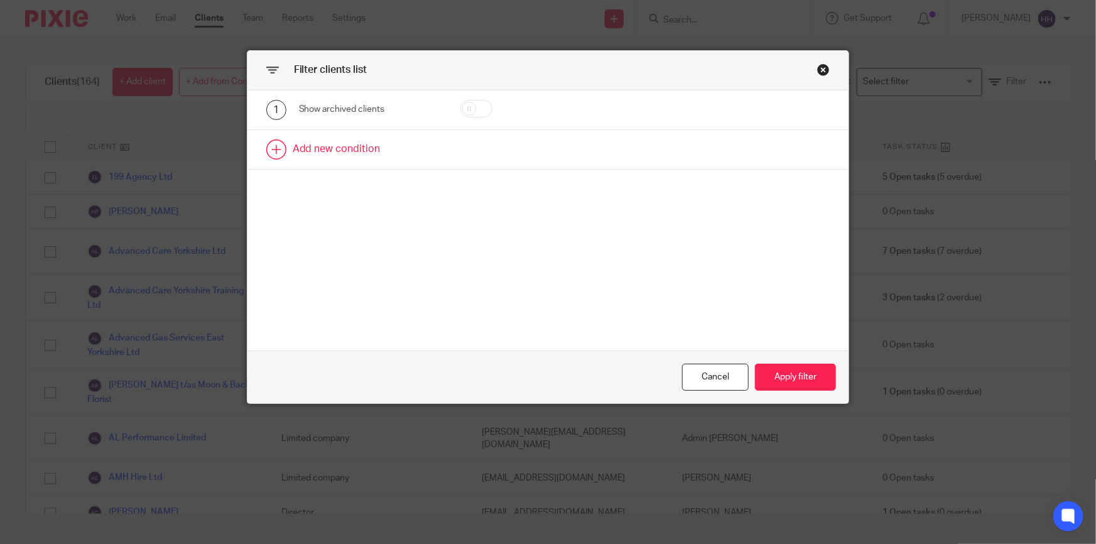
click at [336, 145] on link at bounding box center [548, 149] width 602 height 39
click at [343, 156] on div "Field" at bounding box center [361, 153] width 105 height 26
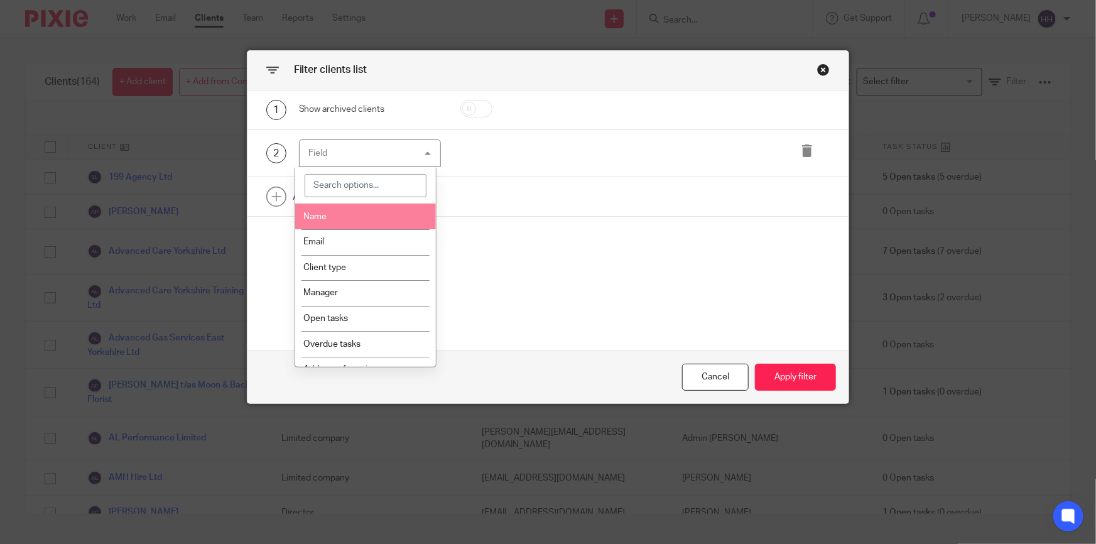
click at [343, 194] on input "search" at bounding box center [366, 186] width 122 height 24
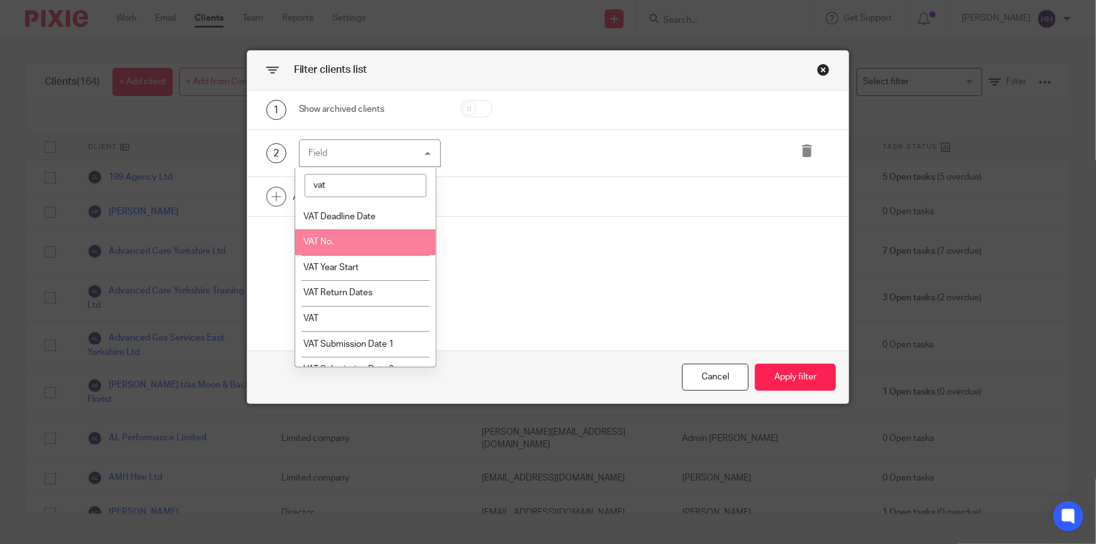
type input "vat"
click at [333, 244] on li "VAT No." at bounding box center [365, 242] width 141 height 26
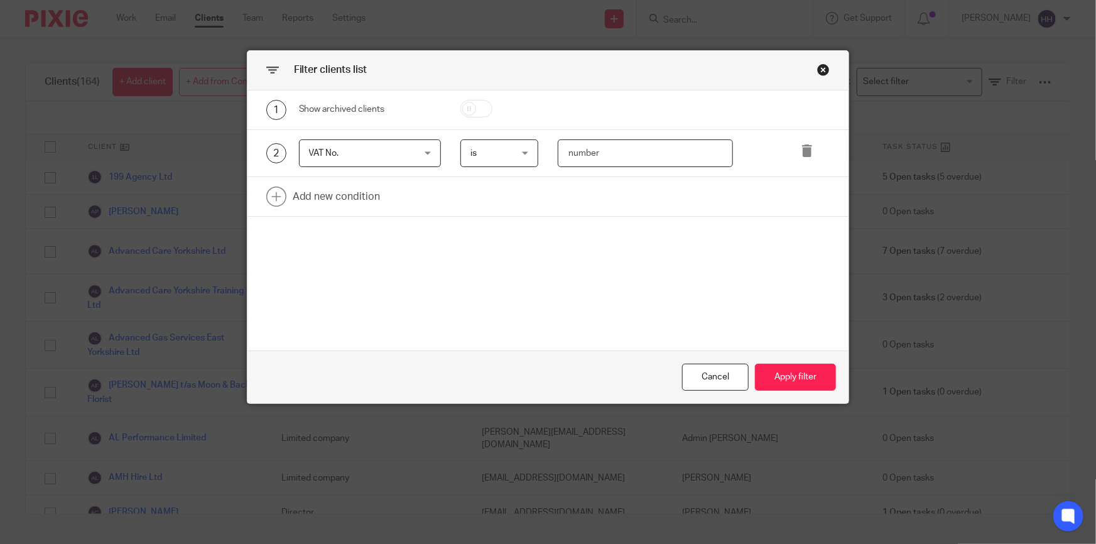
click at [647, 147] on input "number" at bounding box center [645, 153] width 175 height 28
click at [514, 155] on span "is" at bounding box center [496, 153] width 53 height 26
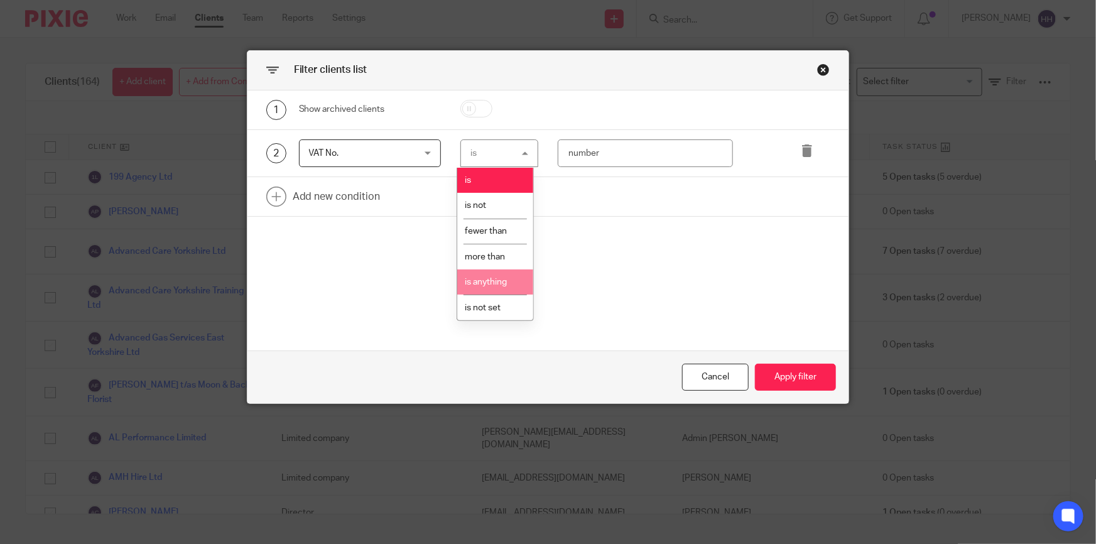
click at [485, 275] on li "is anything" at bounding box center [495, 282] width 77 height 26
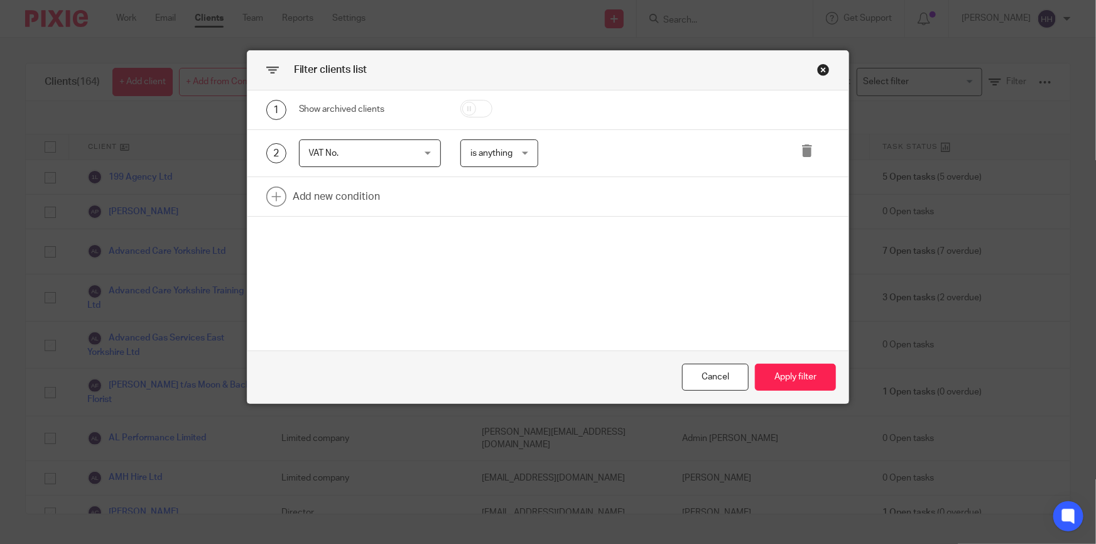
click at [611, 280] on div "1 Show archived clients 2 VAT No. VAT No. Name Email Client type Manager Open t…" at bounding box center [548, 220] width 602 height 261
click at [786, 369] on button "Apply filter" at bounding box center [795, 377] width 81 height 27
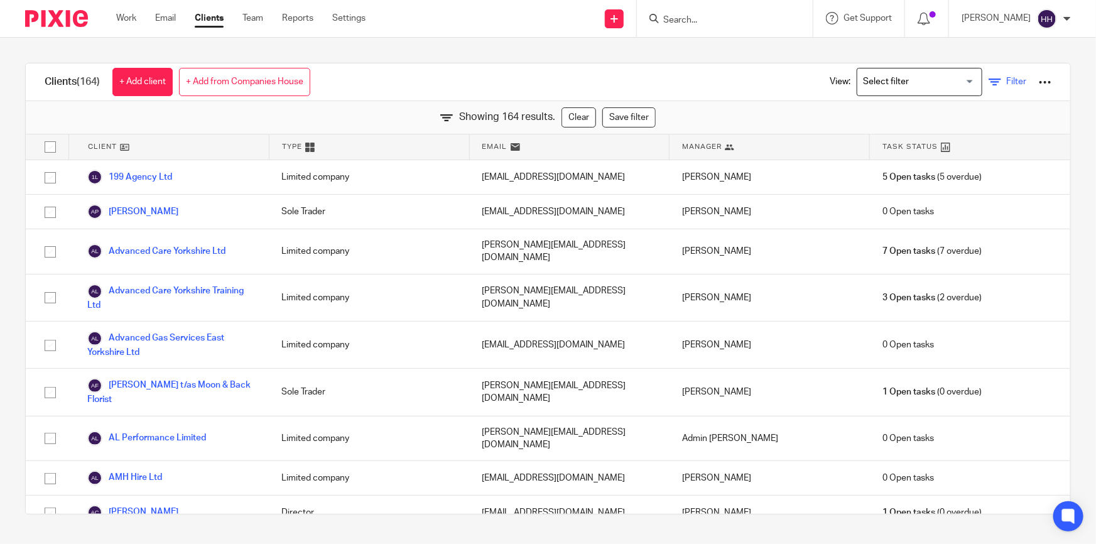
click at [1006, 82] on span "Filter" at bounding box center [1016, 81] width 20 height 9
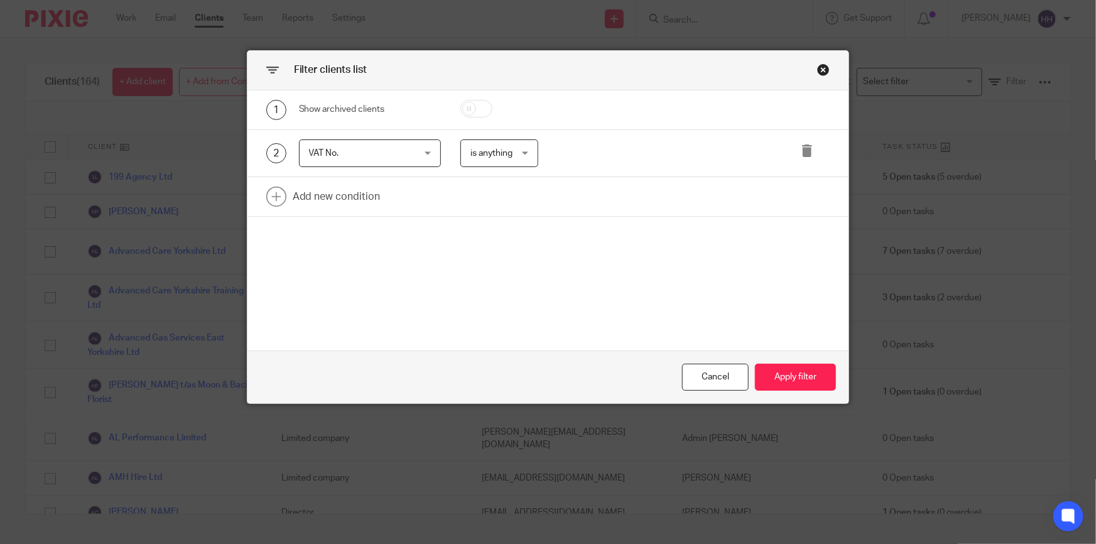
click at [478, 150] on span "is anything" at bounding box center [491, 153] width 42 height 9
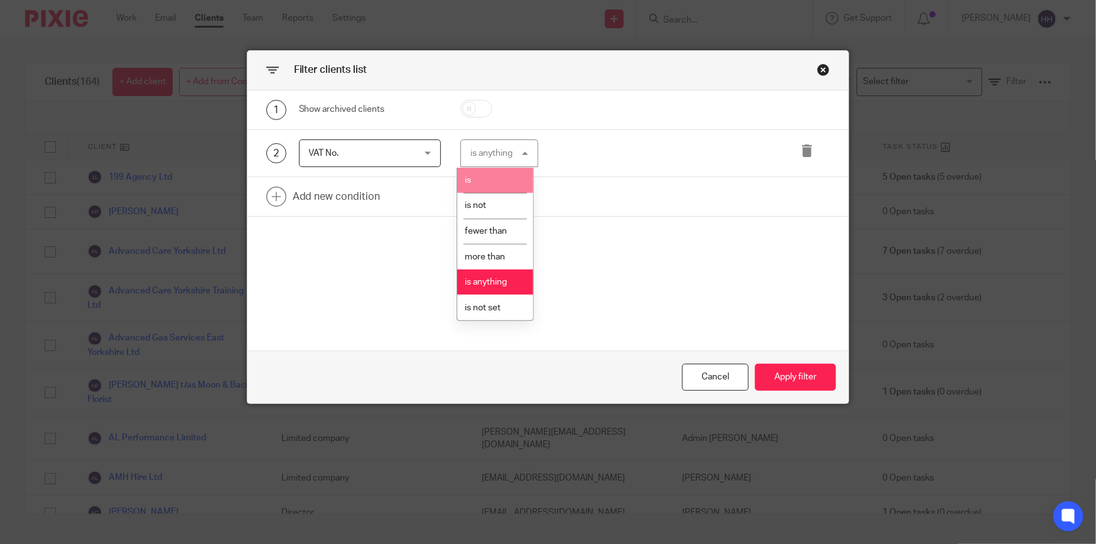
click at [489, 183] on li "is" at bounding box center [495, 181] width 77 height 26
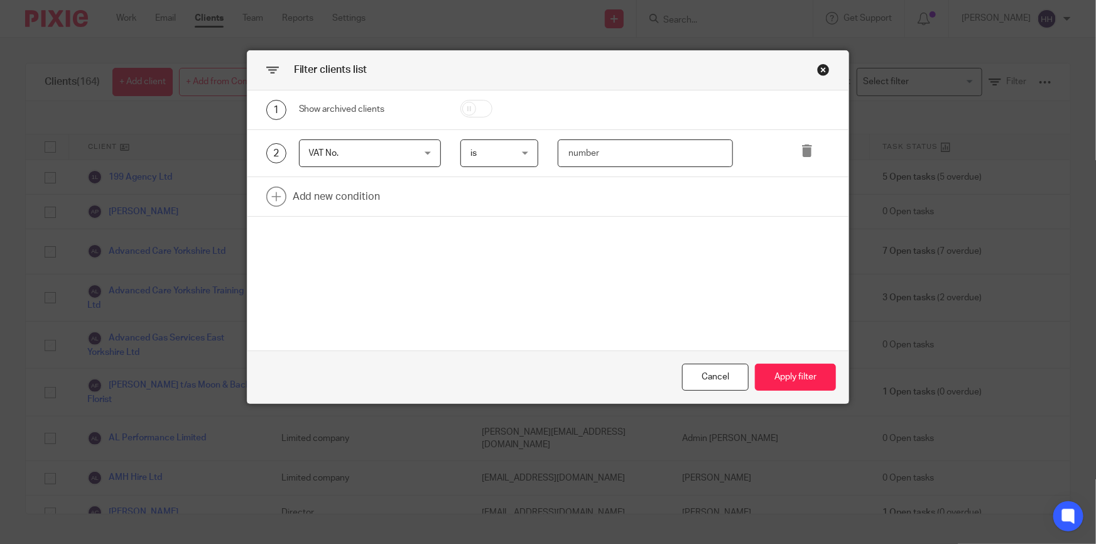
click at [604, 154] on input "number" at bounding box center [645, 153] width 175 height 28
click at [553, 275] on div "1 Show archived clients 2 VAT No. VAT No. Name Email Client type Manager Open t…" at bounding box center [548, 220] width 602 height 261
click at [489, 150] on span "is" at bounding box center [496, 153] width 53 height 26
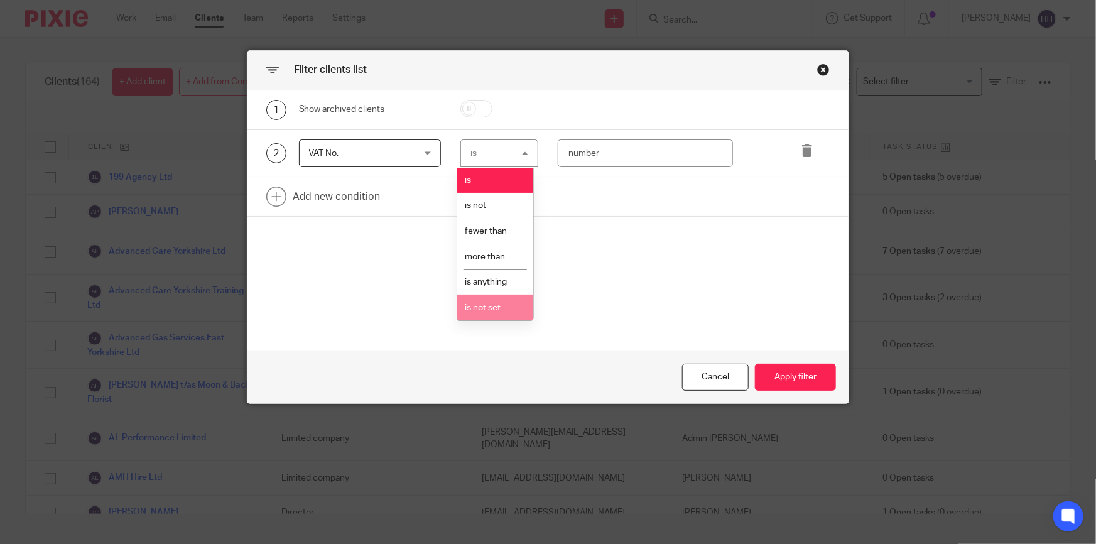
click at [496, 310] on span "is not set" at bounding box center [483, 307] width 36 height 9
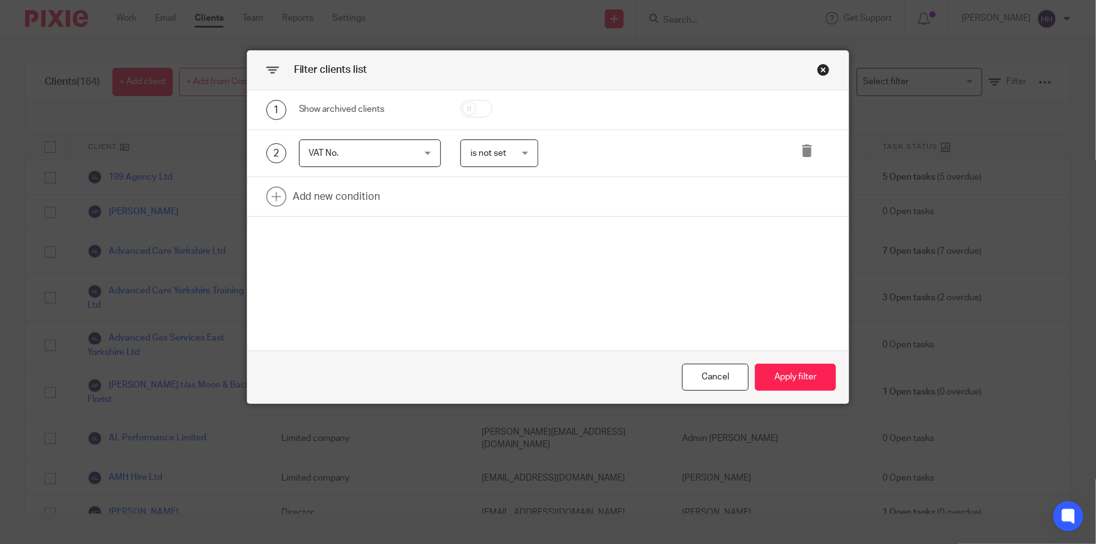
click at [504, 158] on span "is not set" at bounding box center [496, 153] width 53 height 26
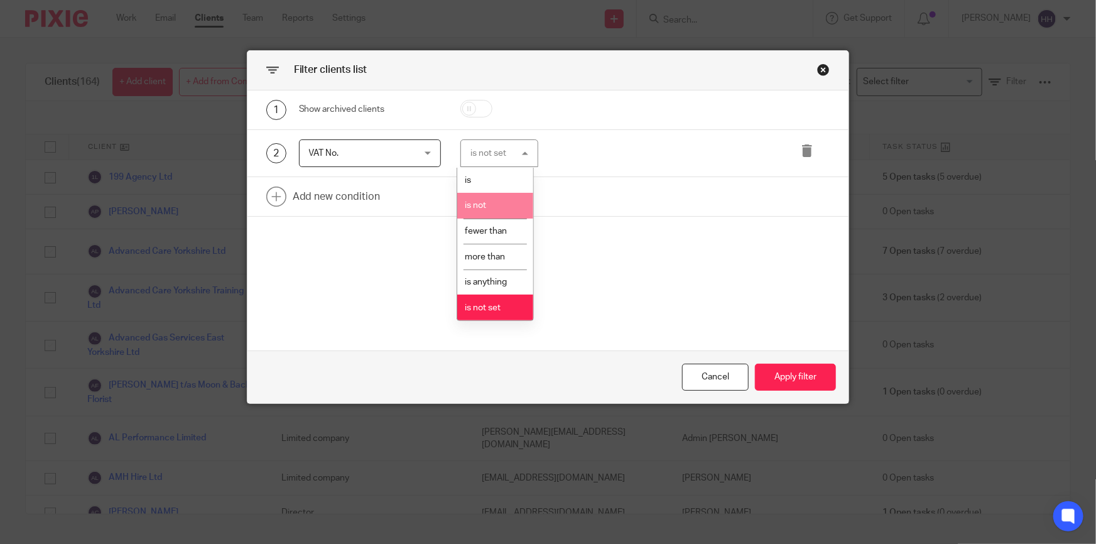
click at [493, 203] on li "is not" at bounding box center [495, 206] width 77 height 26
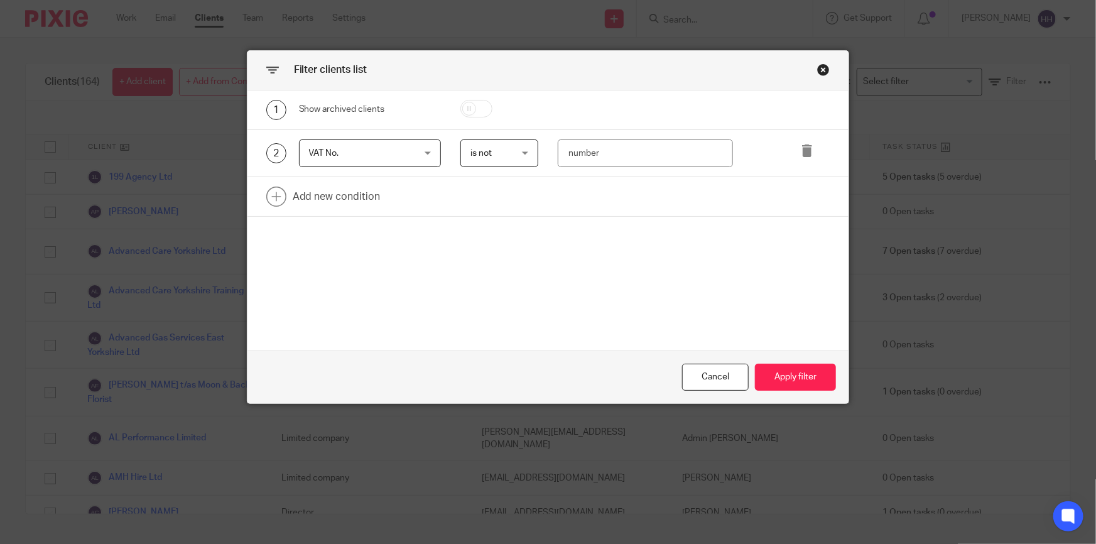
click at [516, 156] on span "is not" at bounding box center [496, 153] width 53 height 26
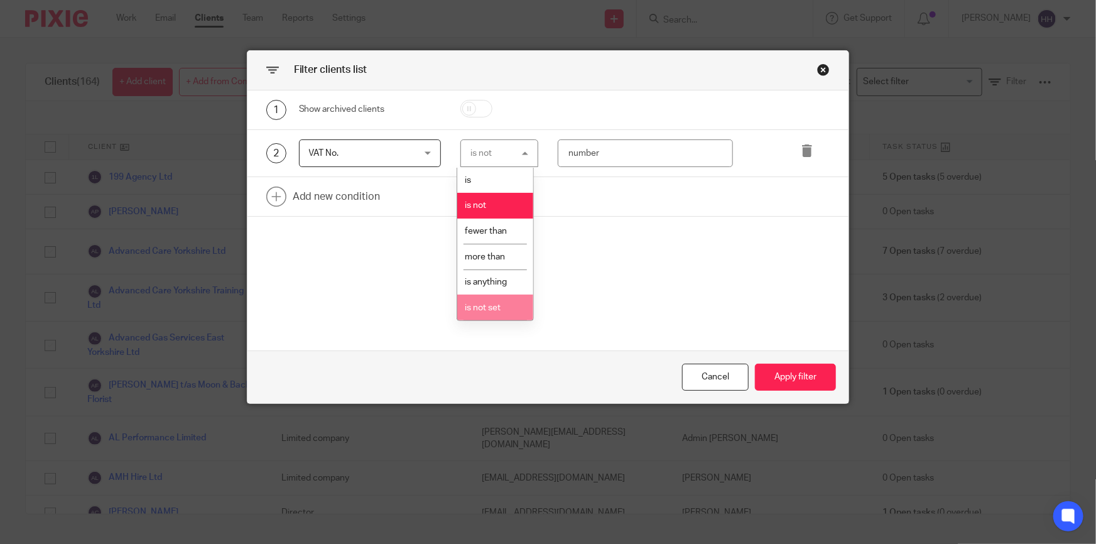
click at [476, 308] on span "is not set" at bounding box center [483, 307] width 36 height 9
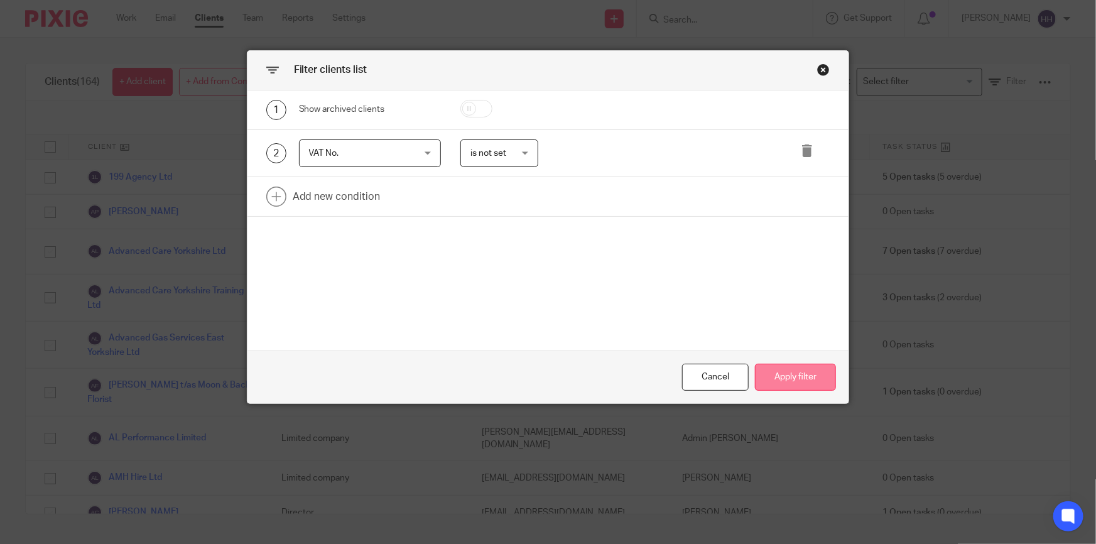
click at [803, 384] on button "Apply filter" at bounding box center [795, 377] width 81 height 27
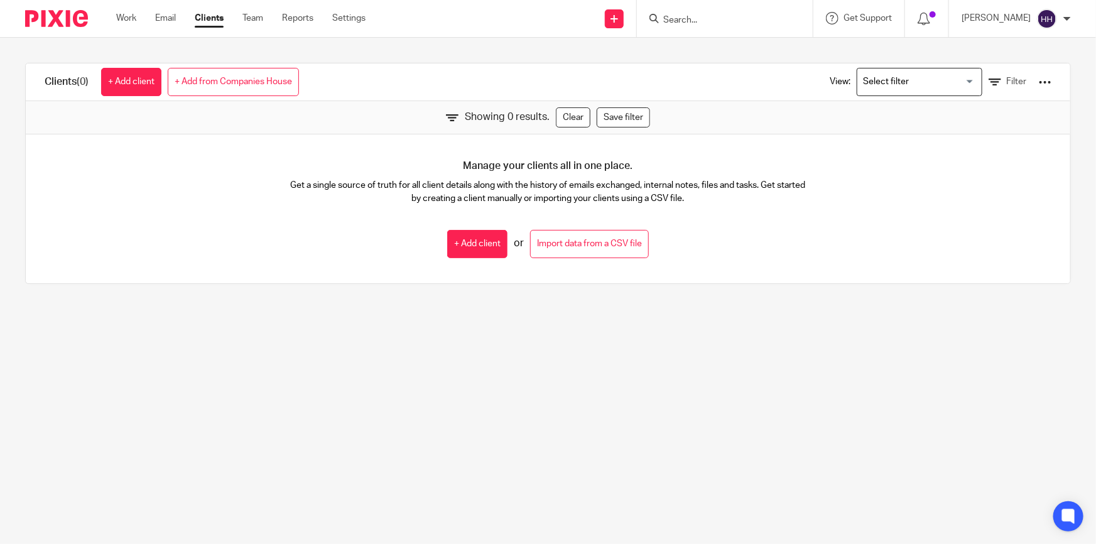
click at [926, 84] on input "Search for option" at bounding box center [916, 82] width 116 height 22
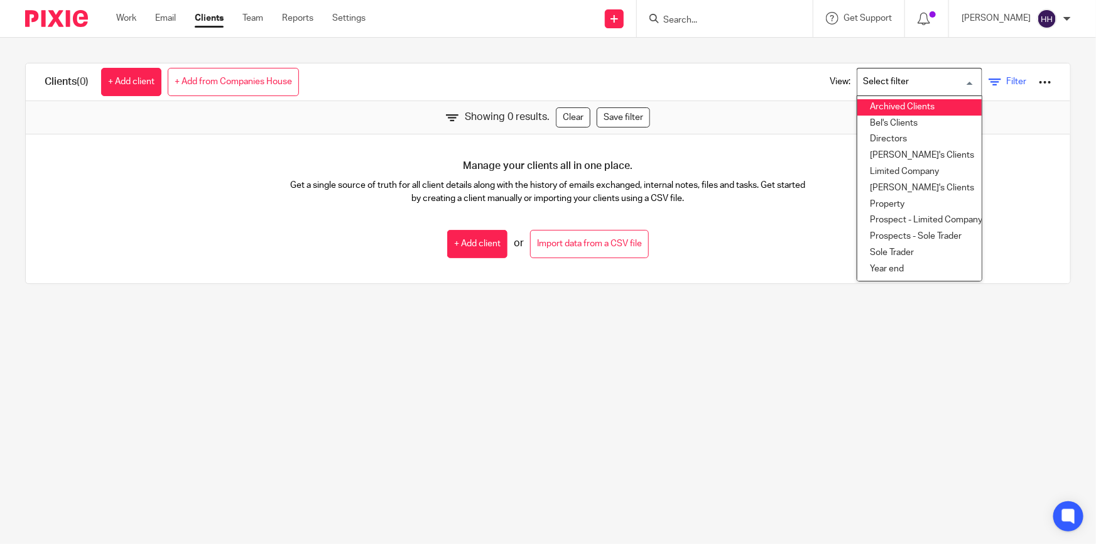
click at [988, 82] on link "Filter" at bounding box center [1007, 81] width 38 height 13
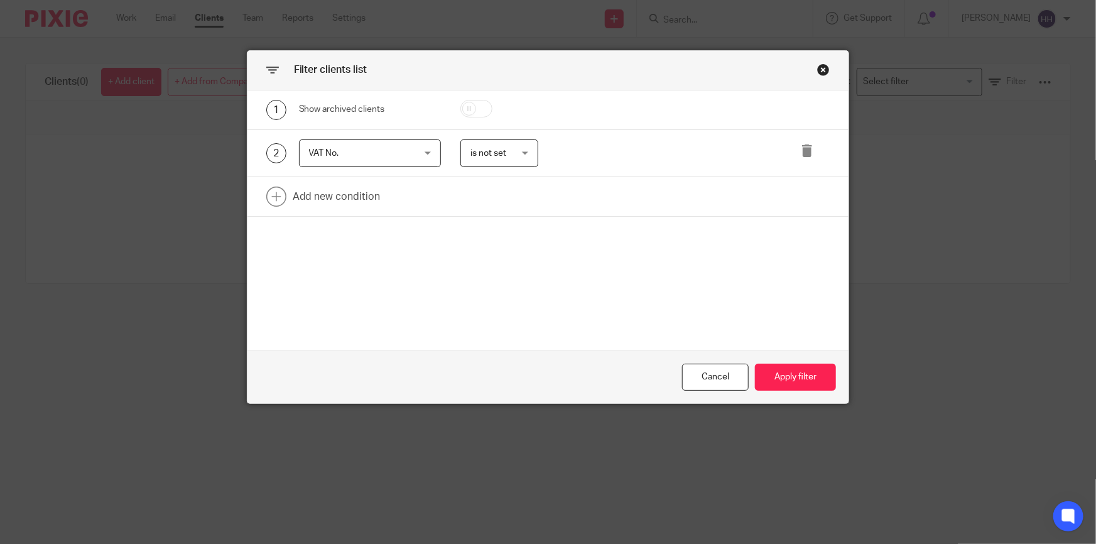
click at [393, 159] on span "VAT No." at bounding box center [361, 153] width 105 height 26
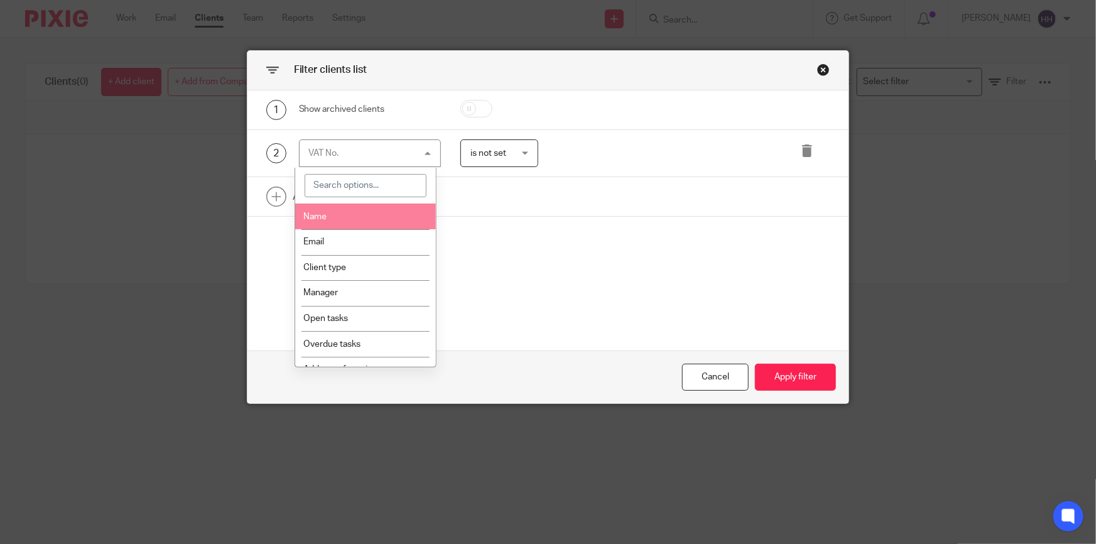
click at [328, 174] on input "search" at bounding box center [366, 186] width 122 height 24
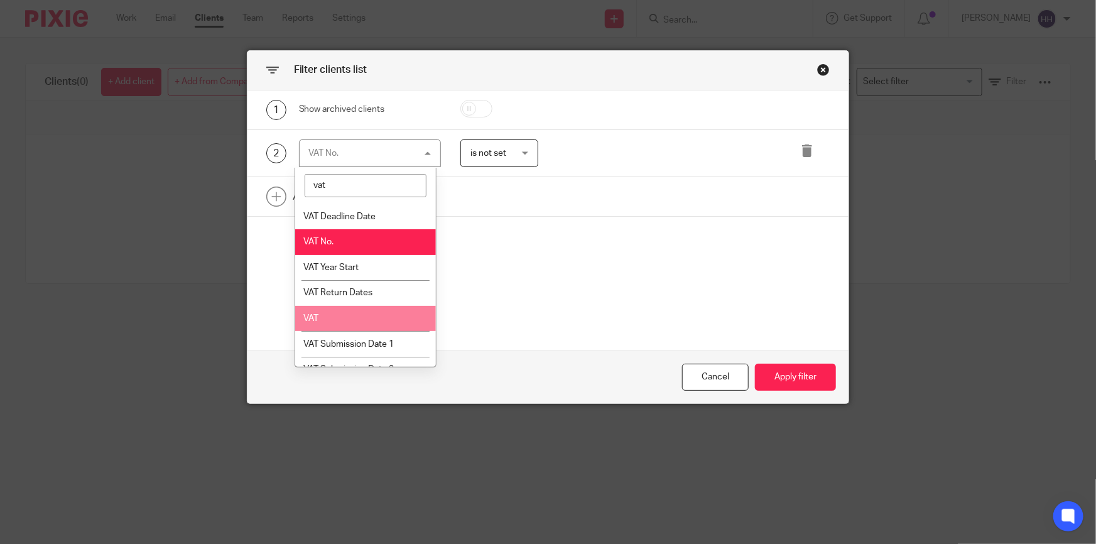
type input "vat"
click at [365, 307] on li "VAT" at bounding box center [365, 319] width 141 height 26
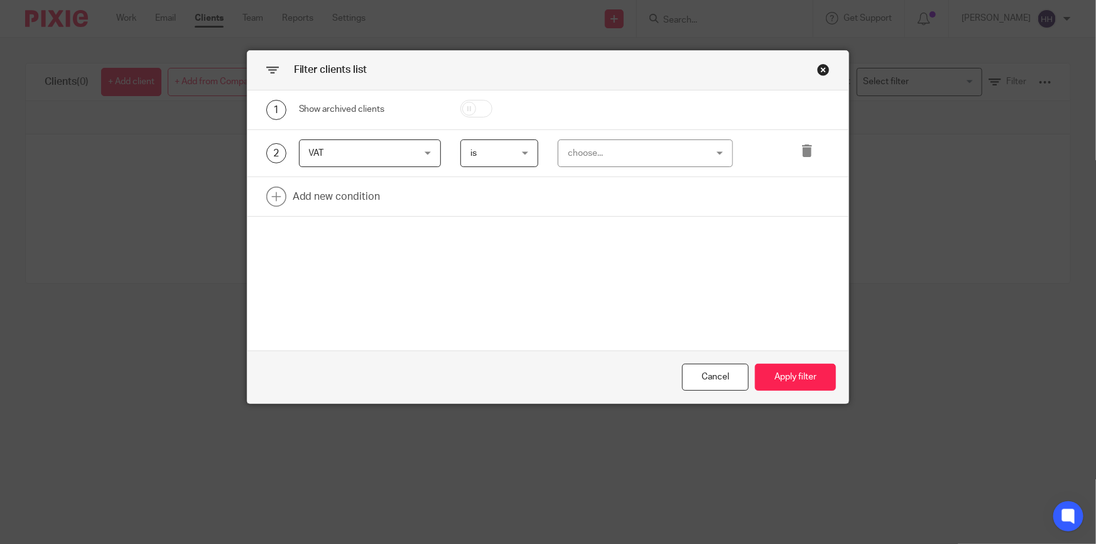
click at [615, 137] on div "2 VAT VAT Name Email Client type Manager Open tasks Overdue tasks Address of pr…" at bounding box center [548, 154] width 602 height 48
click at [615, 148] on div "choose..." at bounding box center [633, 153] width 131 height 26
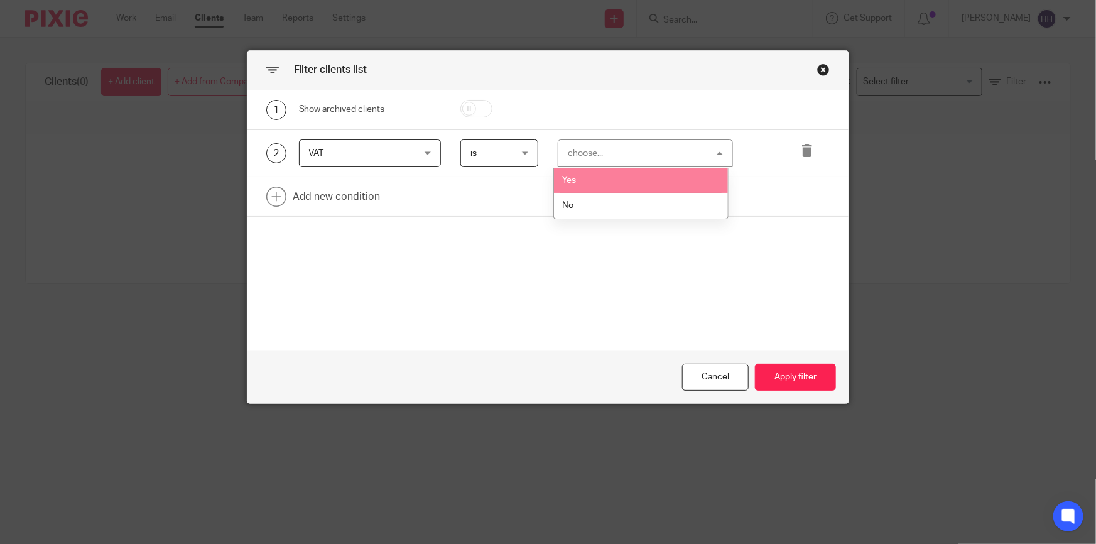
click at [601, 175] on li "Yes" at bounding box center [641, 181] width 174 height 26
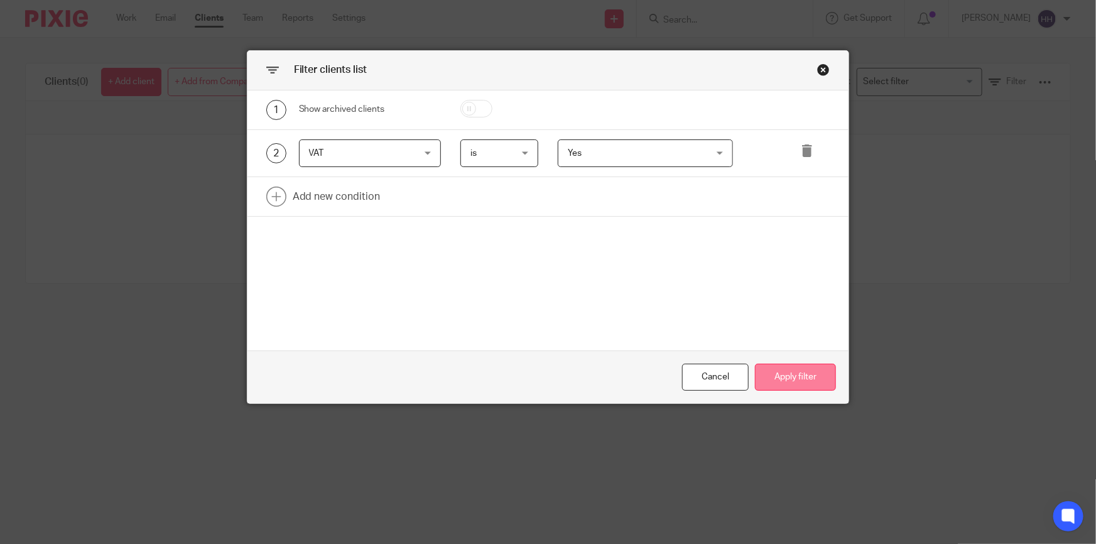
click at [801, 370] on button "Apply filter" at bounding box center [795, 377] width 81 height 27
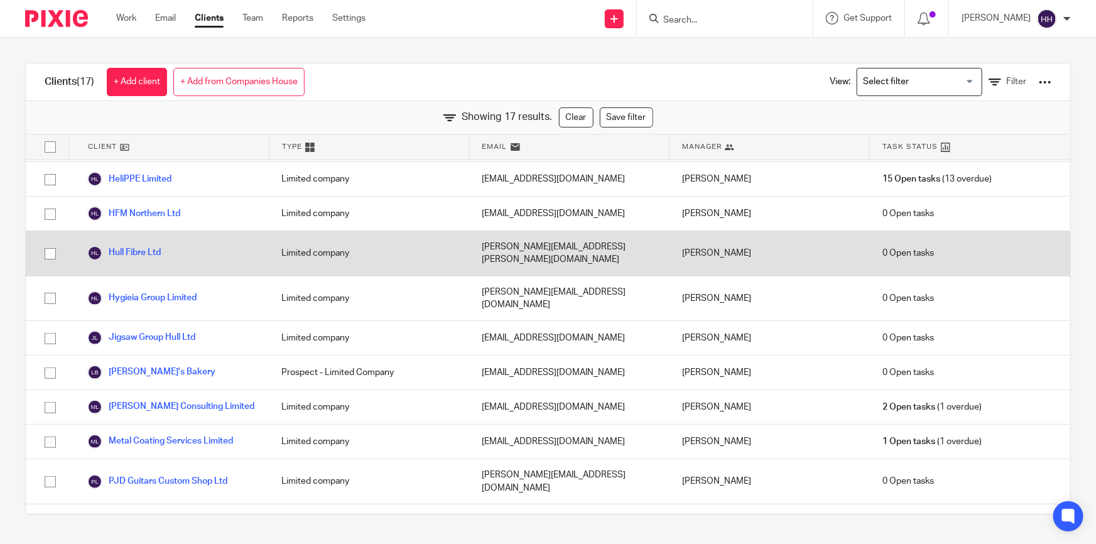
scroll to position [228, 0]
